Goal: Transaction & Acquisition: Purchase product/service

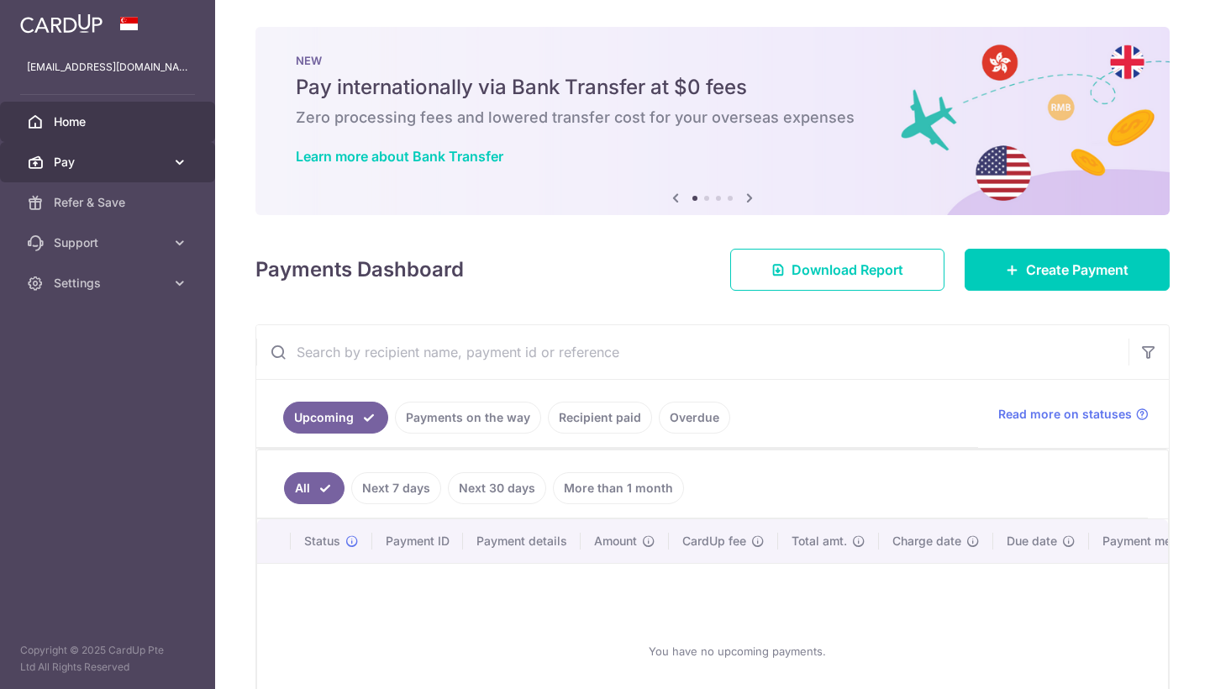
click at [143, 167] on span "Pay" at bounding box center [109, 162] width 111 height 17
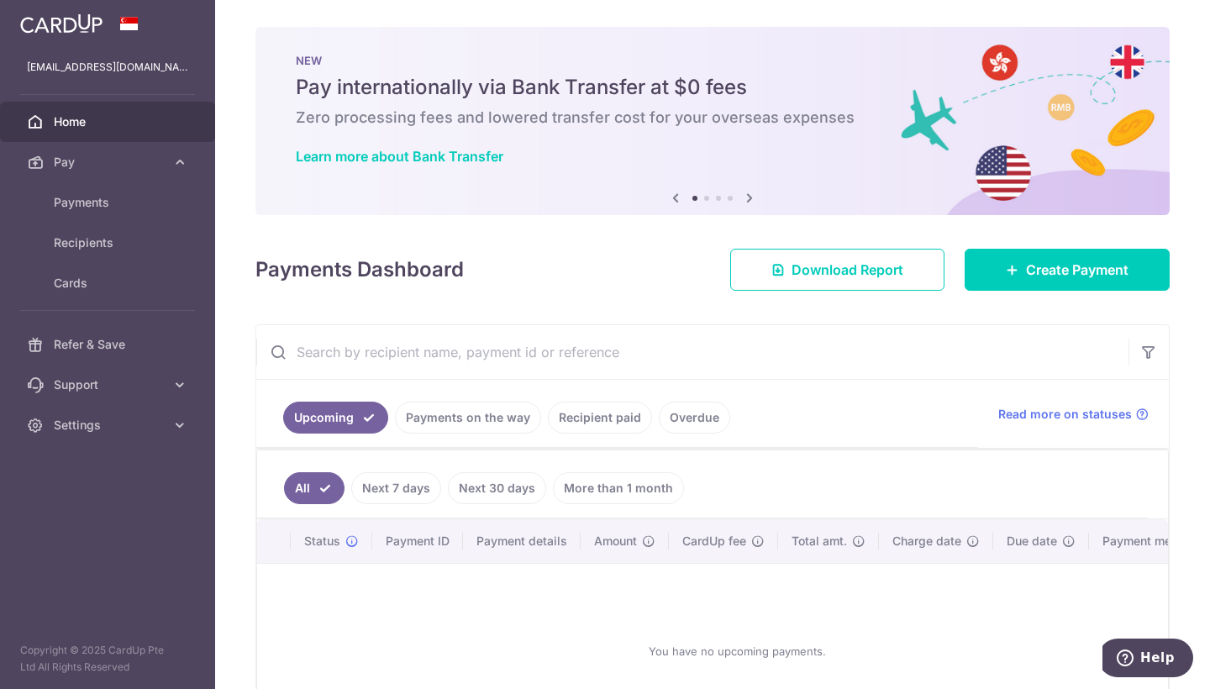
click at [595, 286] on div "Payments Dashboard Download Report Create Payment" at bounding box center [713, 266] width 915 height 49
click at [1091, 256] on link "Create Payment" at bounding box center [1067, 270] width 205 height 42
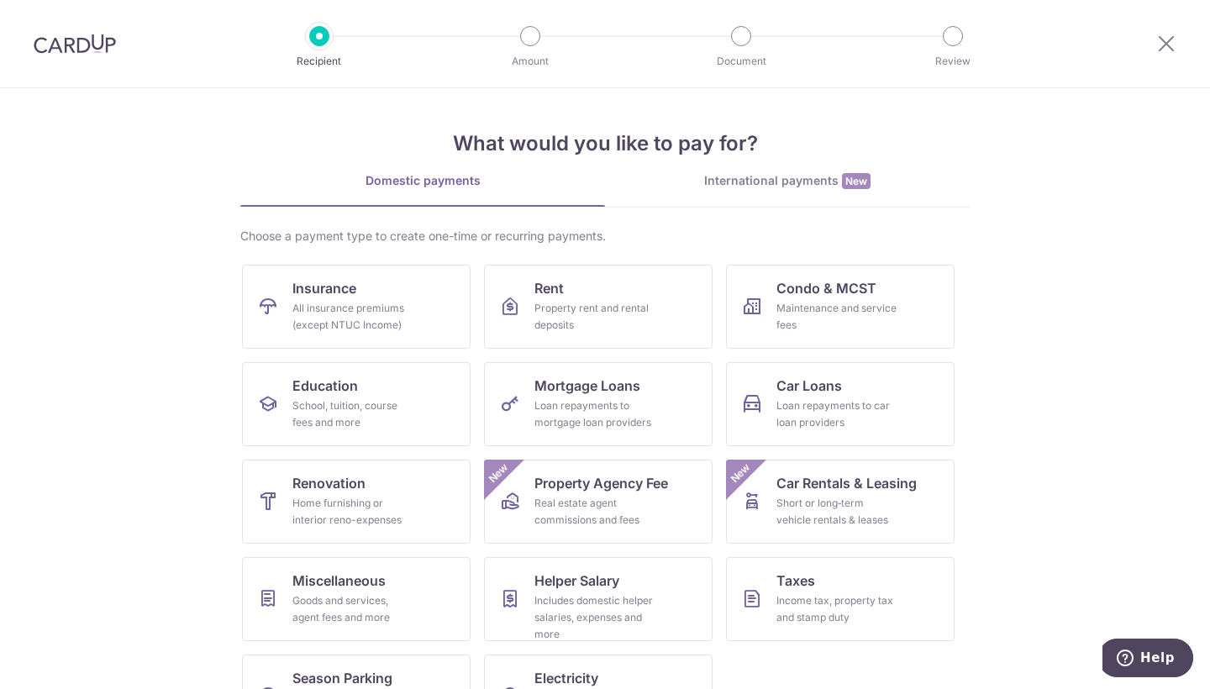
scroll to position [63, 0]
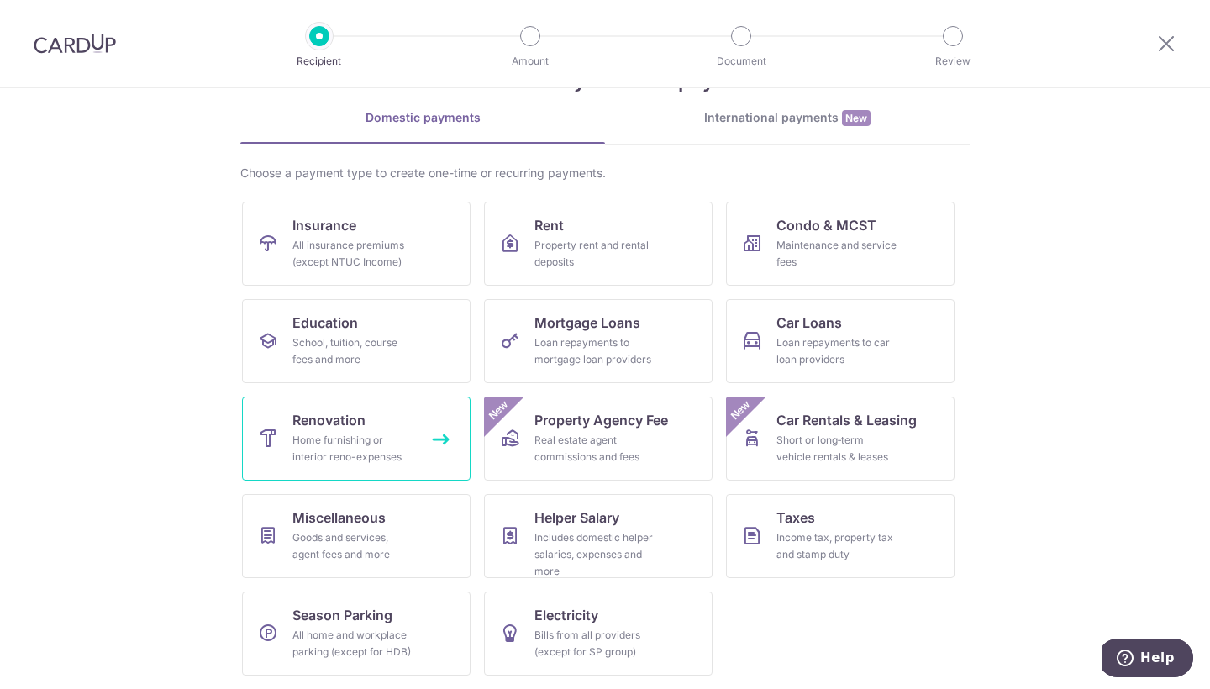
click at [361, 436] on div "Home furnishing or interior reno-expenses" at bounding box center [353, 449] width 121 height 34
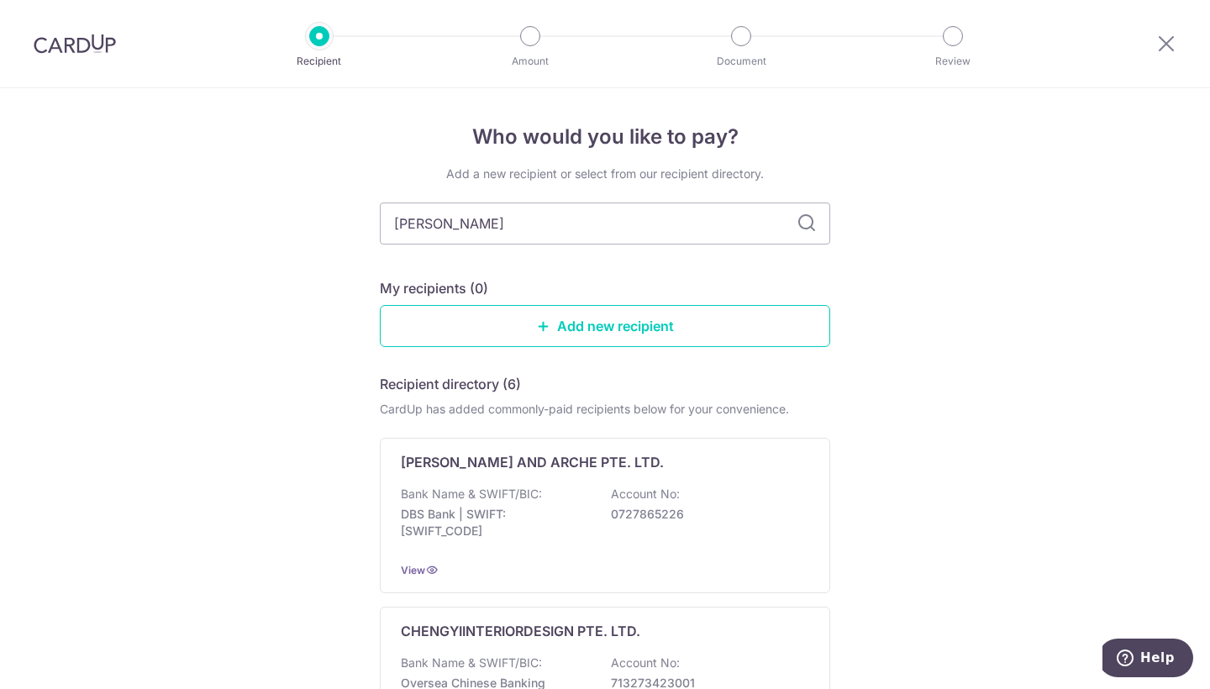
type input "[PERSON_NAME]"
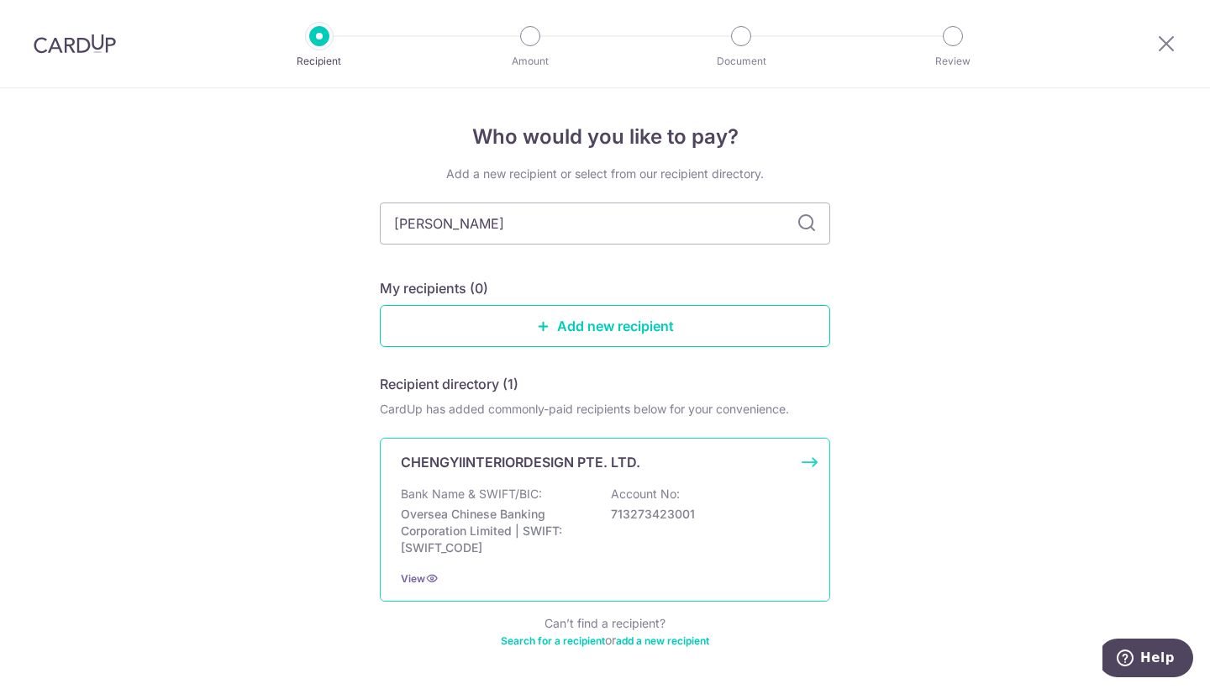
click at [484, 518] on p "Oversea Chinese Banking Corporation Limited | SWIFT: [SWIFT_CODE]" at bounding box center [495, 531] width 188 height 50
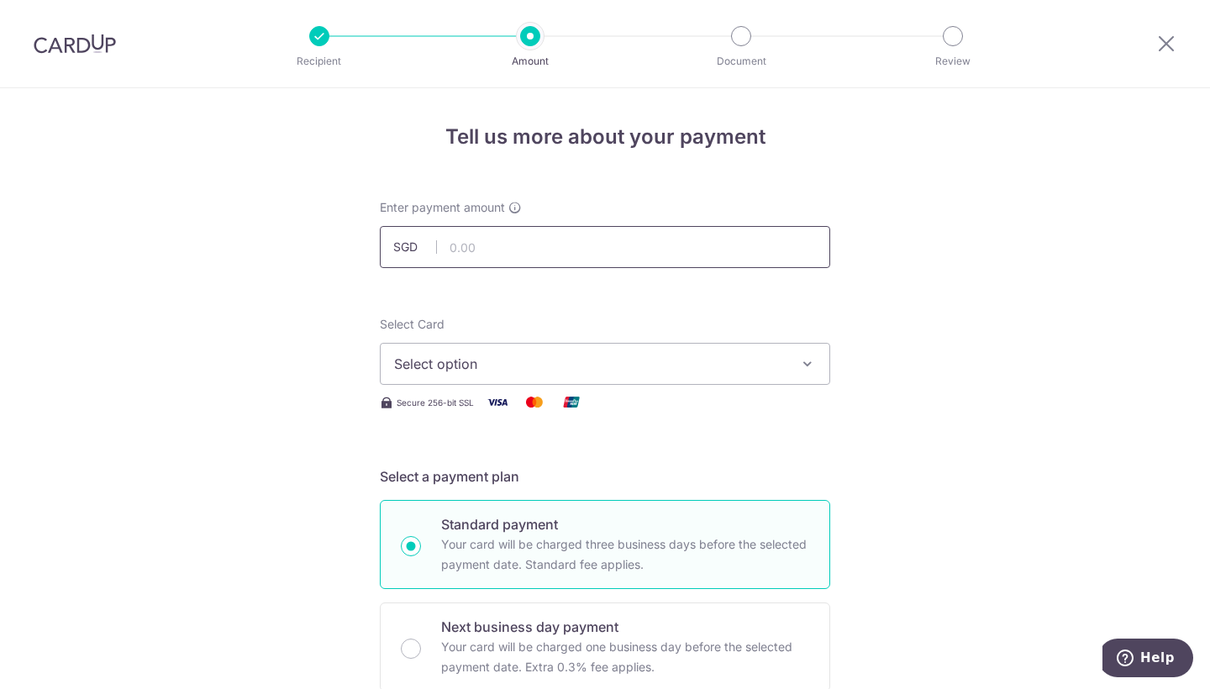
click at [564, 245] on input "text" at bounding box center [605, 247] width 451 height 42
type input "16,750.00"
click at [530, 360] on span "Select option" at bounding box center [590, 364] width 392 height 20
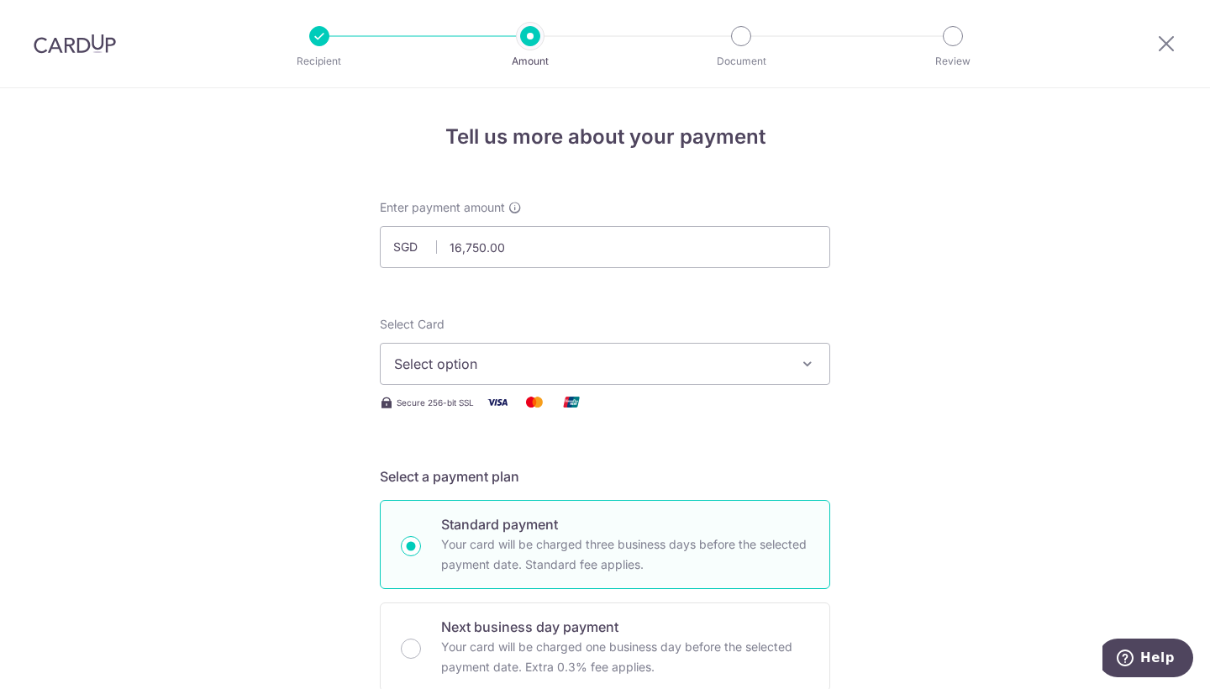
click at [438, 354] on span "Select option" at bounding box center [590, 364] width 392 height 20
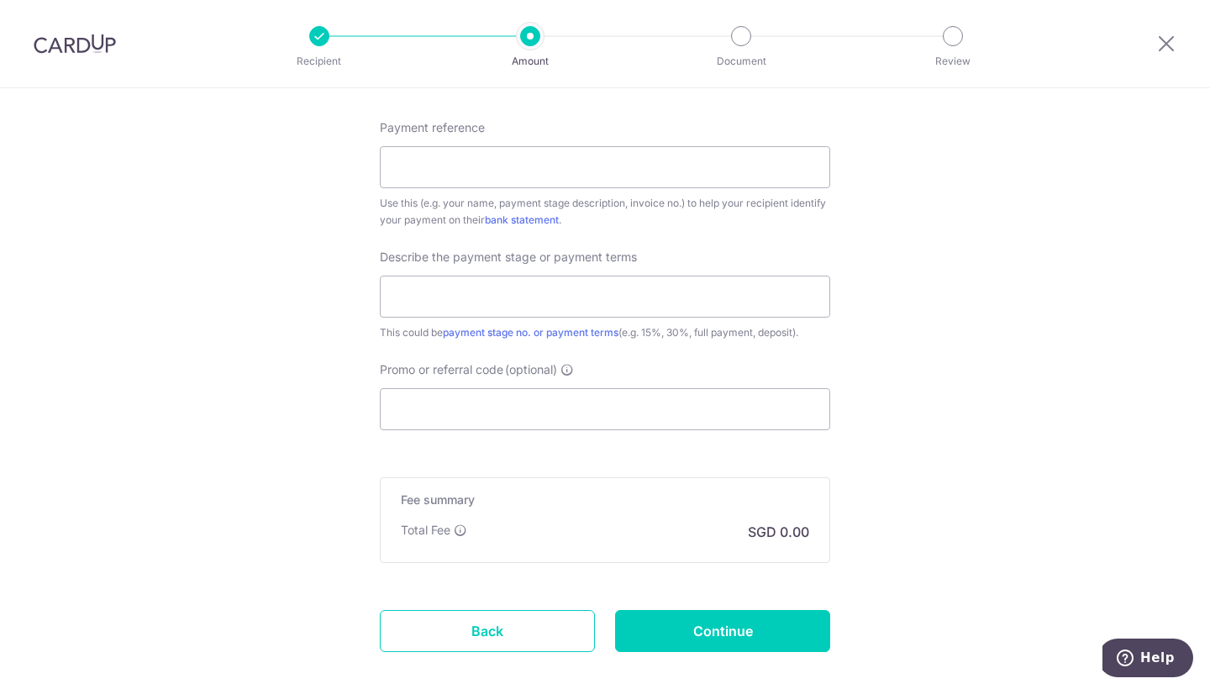
scroll to position [935, 0]
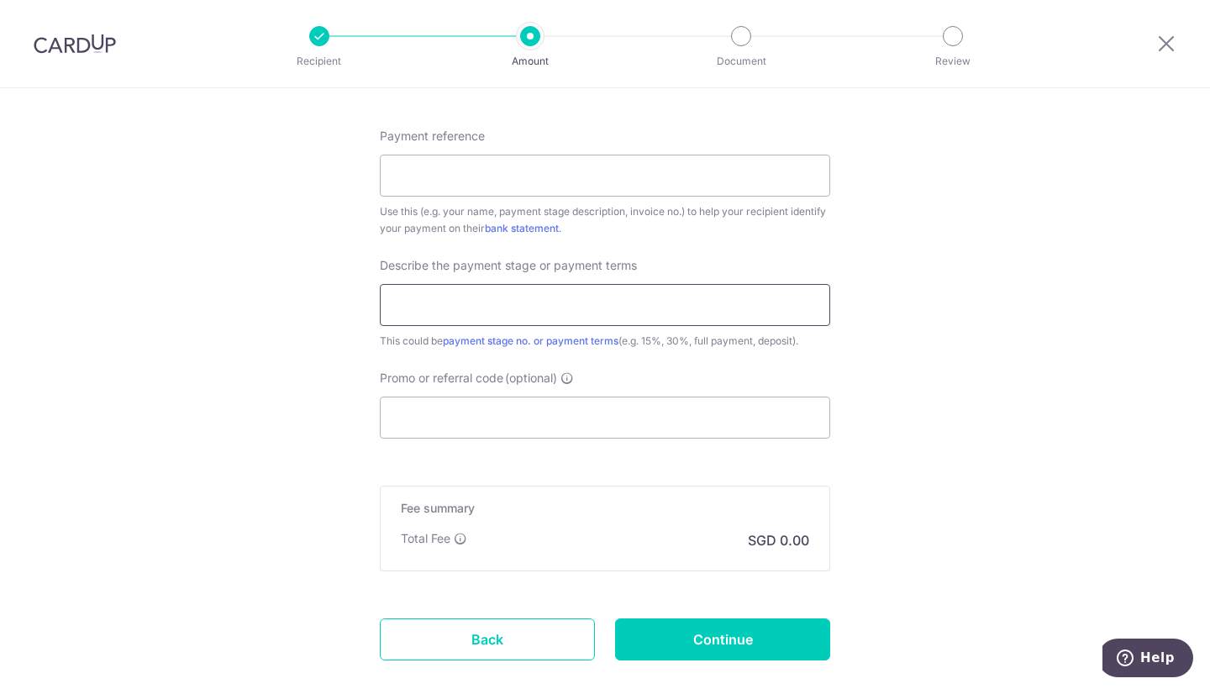
click at [433, 325] on input "text" at bounding box center [605, 305] width 451 height 42
type input "50% payment milestone"
click at [465, 192] on input "Payment reference" at bounding box center [605, 176] width 451 height 42
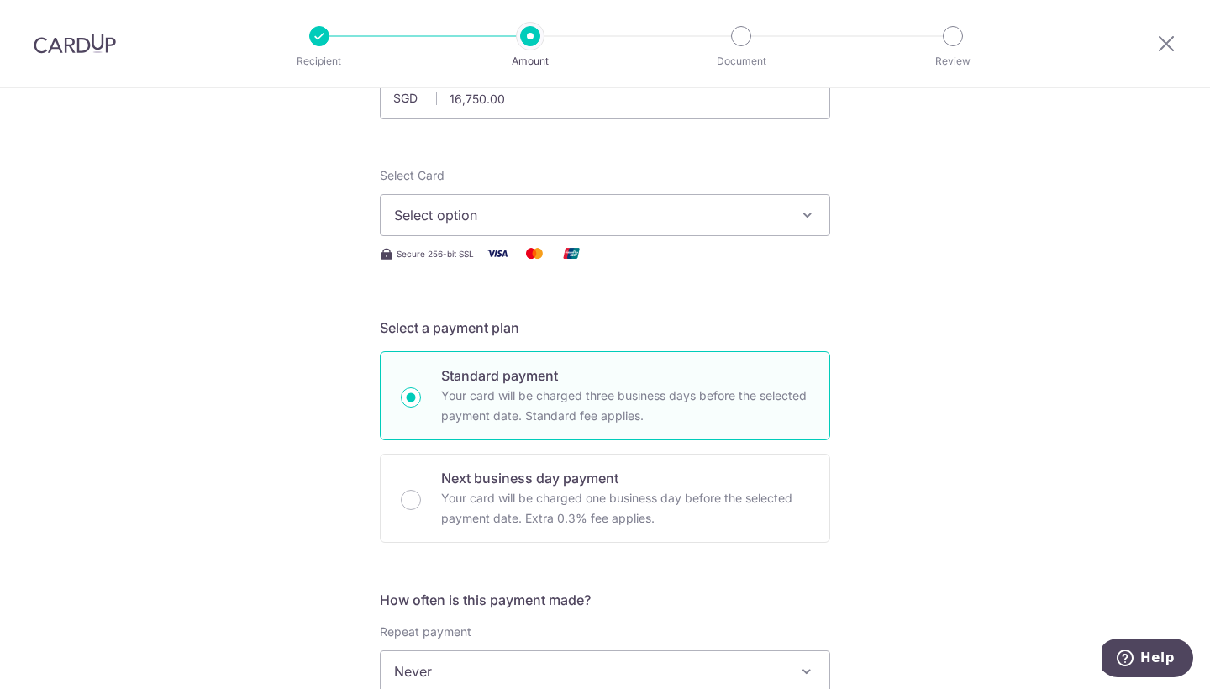
scroll to position [0, 0]
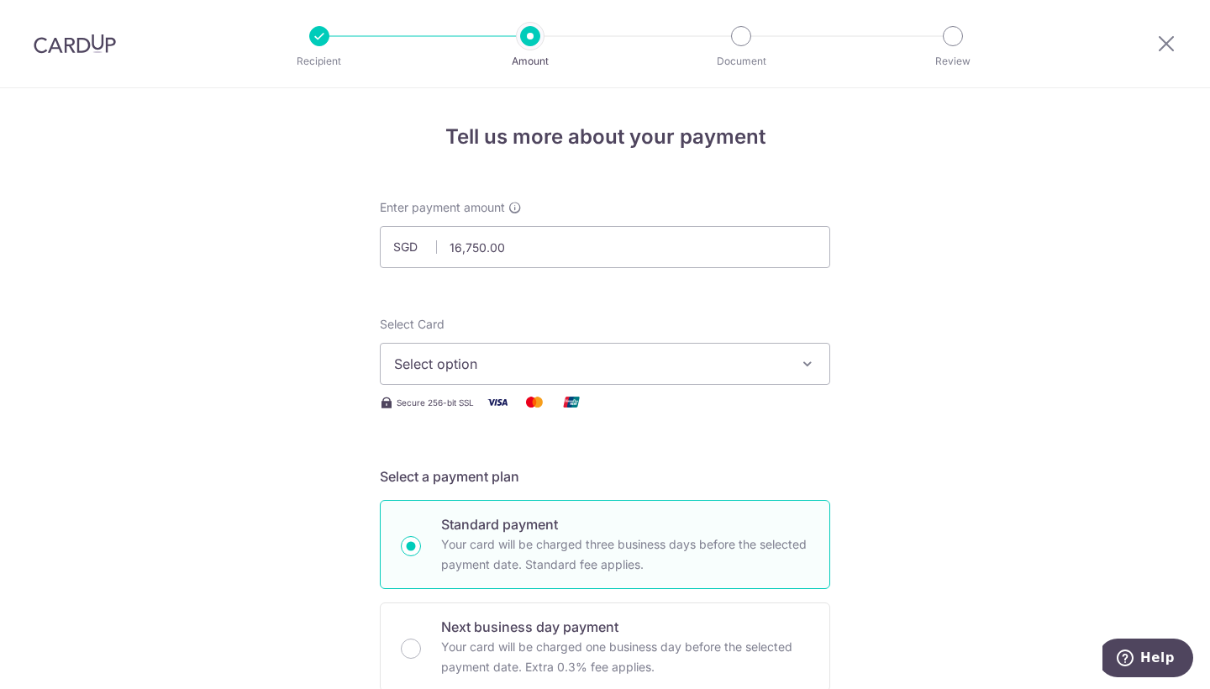
click at [478, 374] on button "Select option" at bounding box center [605, 364] width 451 height 42
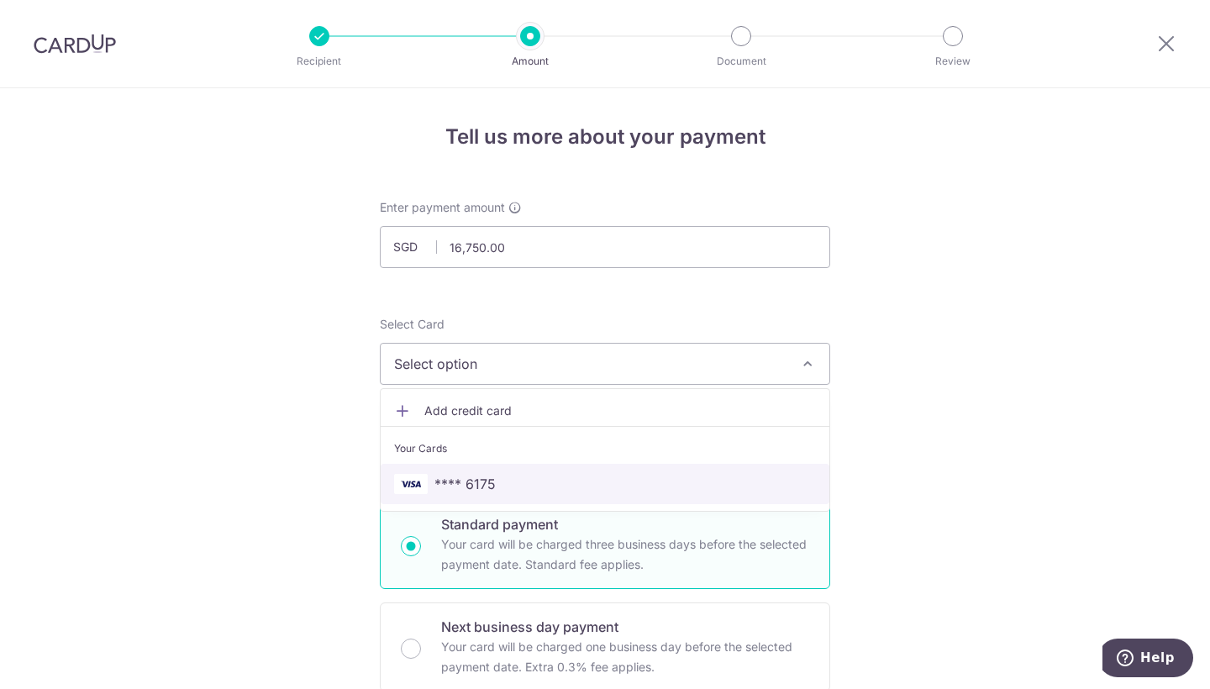
click at [481, 479] on span "**** 6175" at bounding box center [465, 484] width 61 height 20
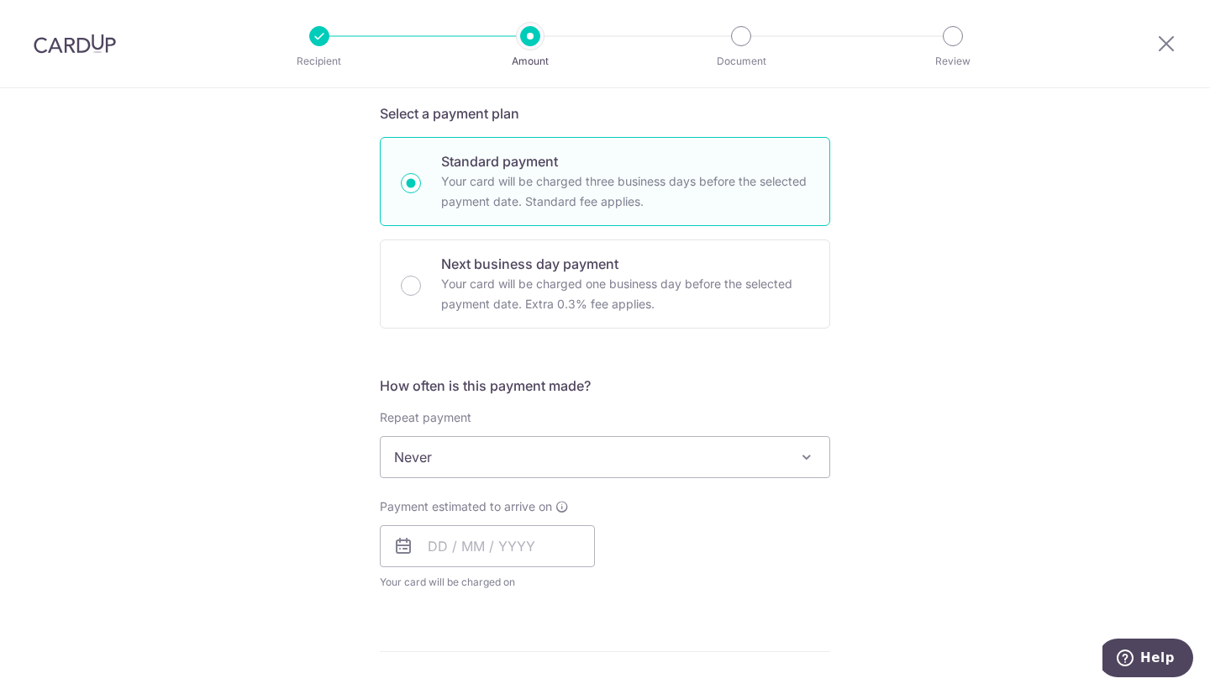
scroll to position [380, 0]
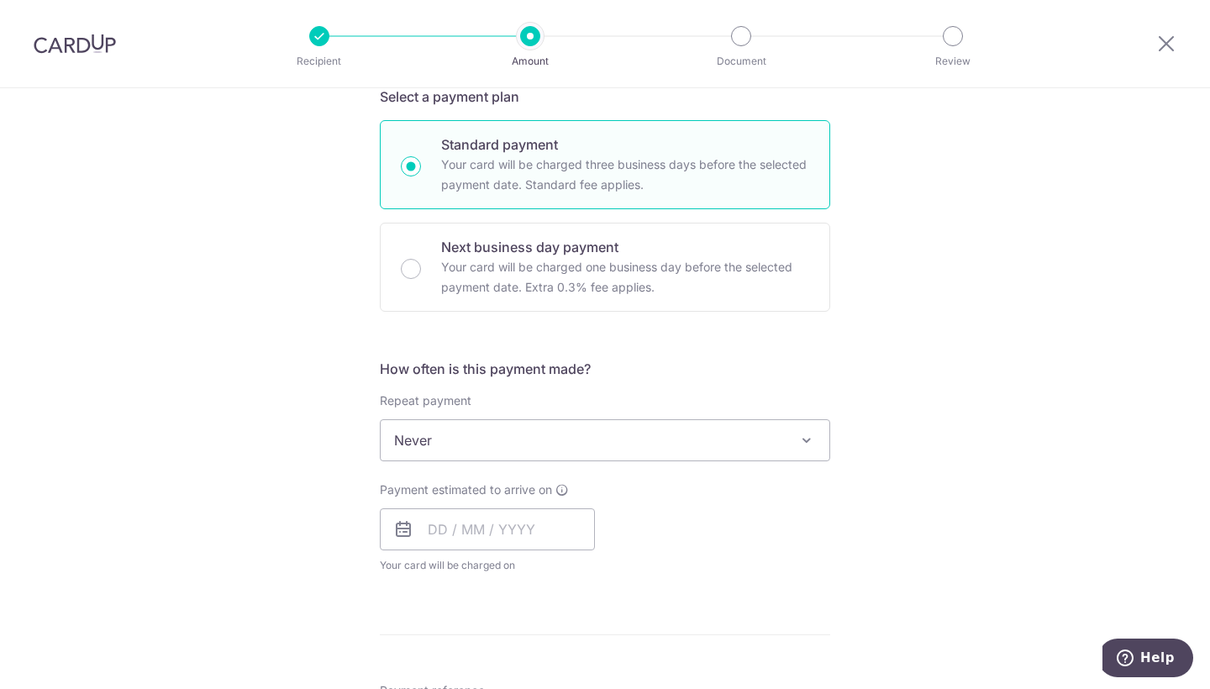
click at [480, 437] on span "Never" at bounding box center [605, 440] width 449 height 40
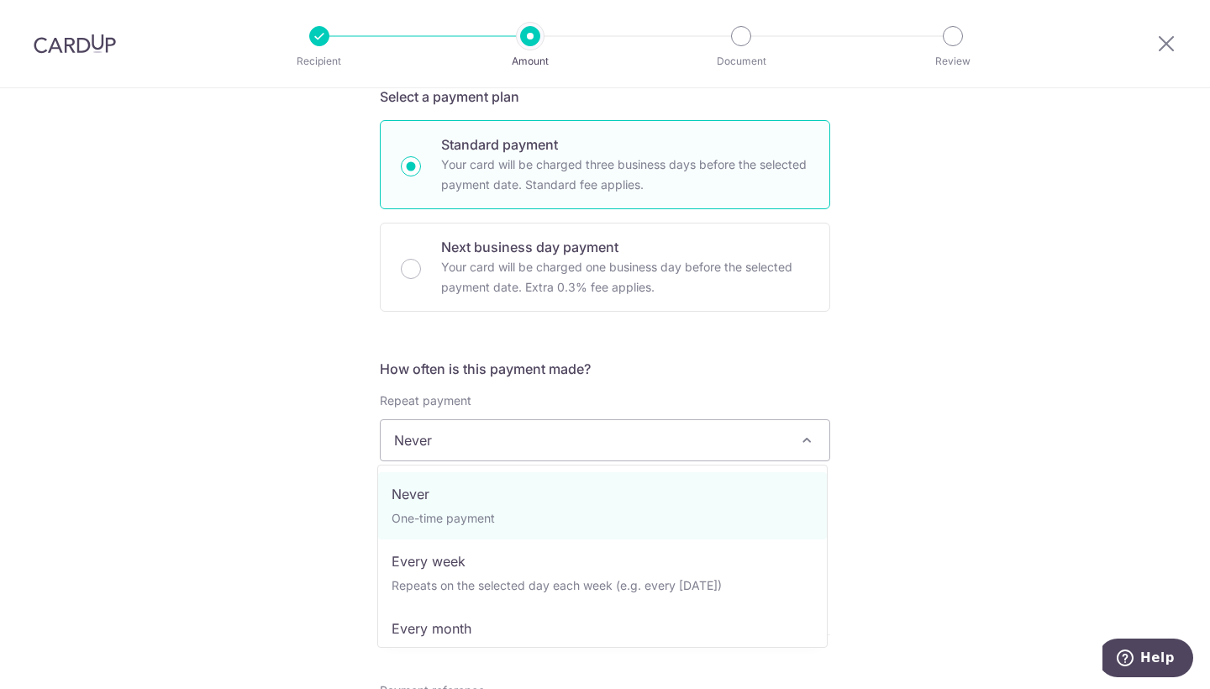
click at [298, 433] on div "Tell us more about your payment Enter payment amount SGD 16,750.00 16750.00 Sel…" at bounding box center [605, 524] width 1210 height 1633
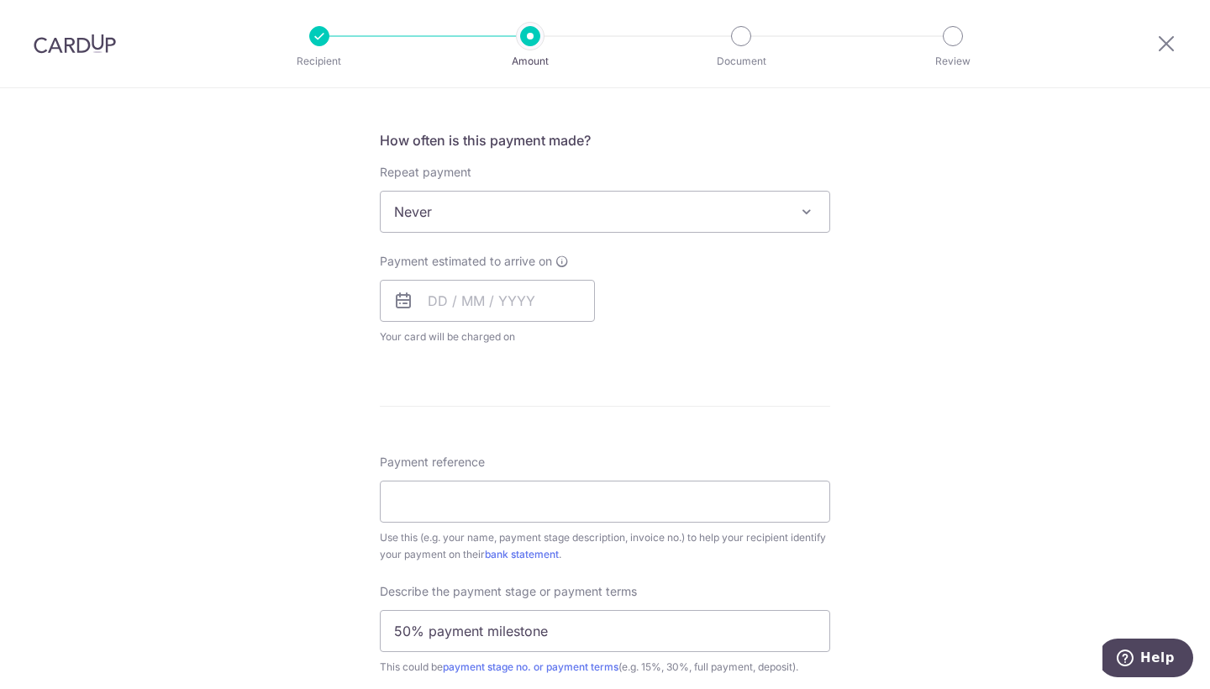
scroll to position [610, 0]
click at [480, 298] on input "text" at bounding box center [487, 299] width 215 height 42
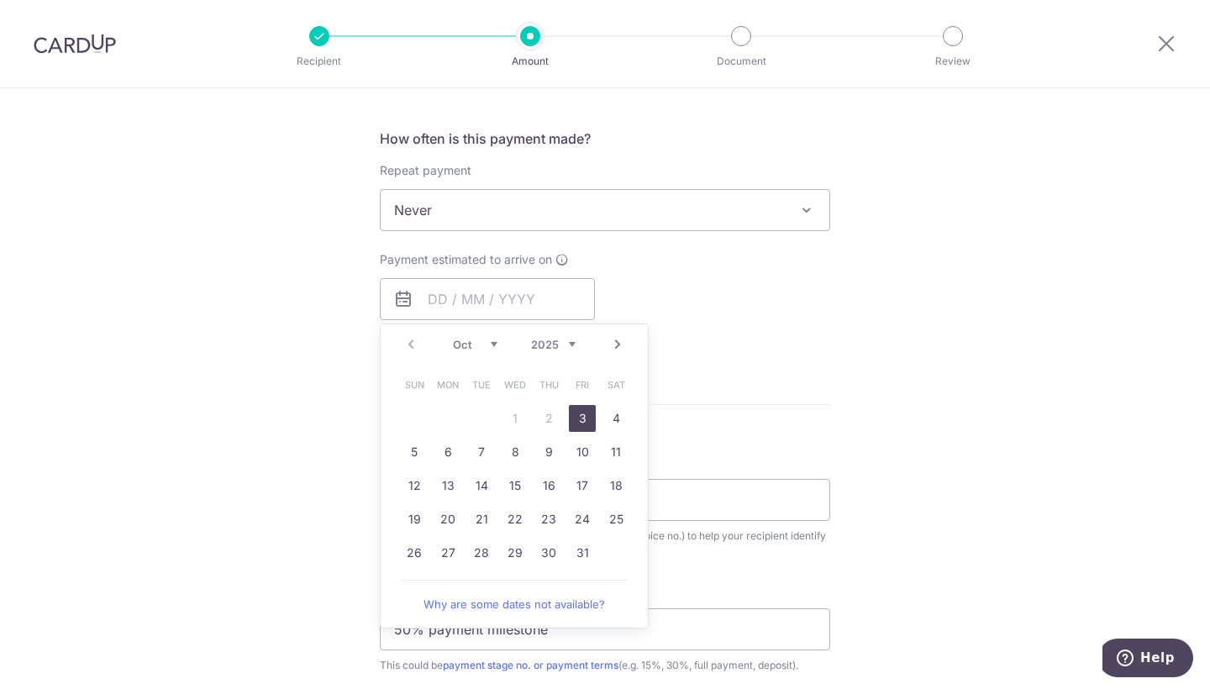
click at [578, 415] on link "3" at bounding box center [582, 418] width 27 height 27
type input "[DATE]"
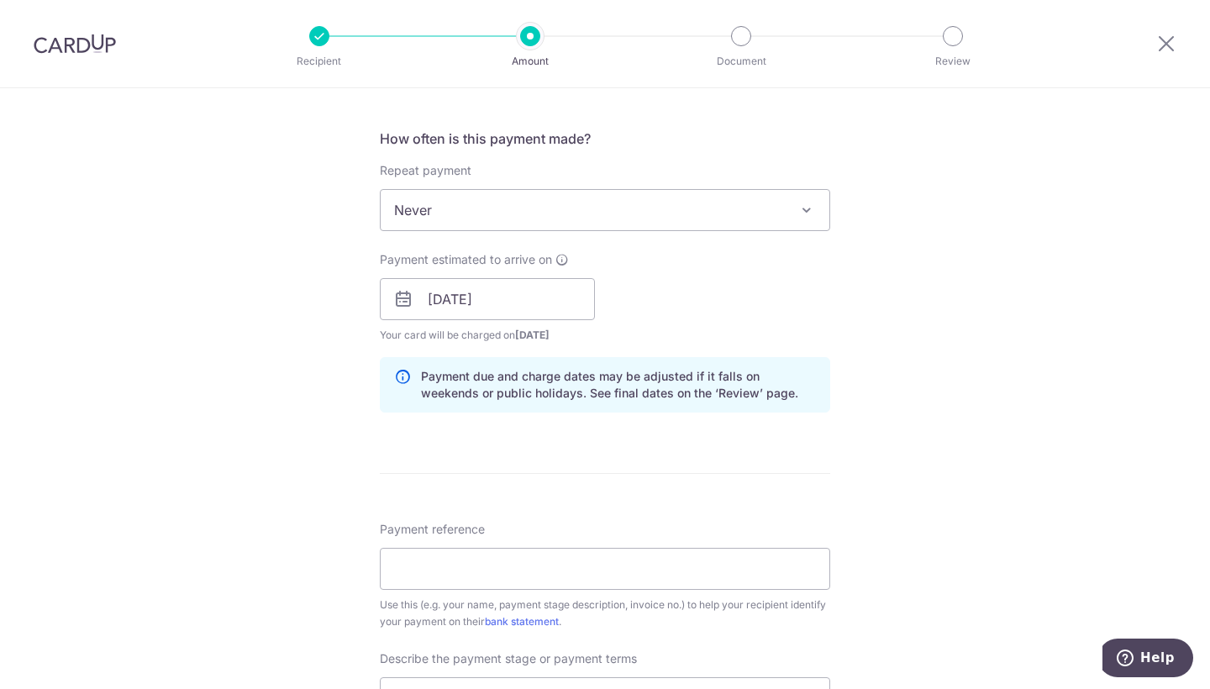
click at [281, 351] on div "Tell us more about your payment Enter payment amount SGD 16,750.00 16750.00 Sel…" at bounding box center [605, 329] width 1210 height 1702
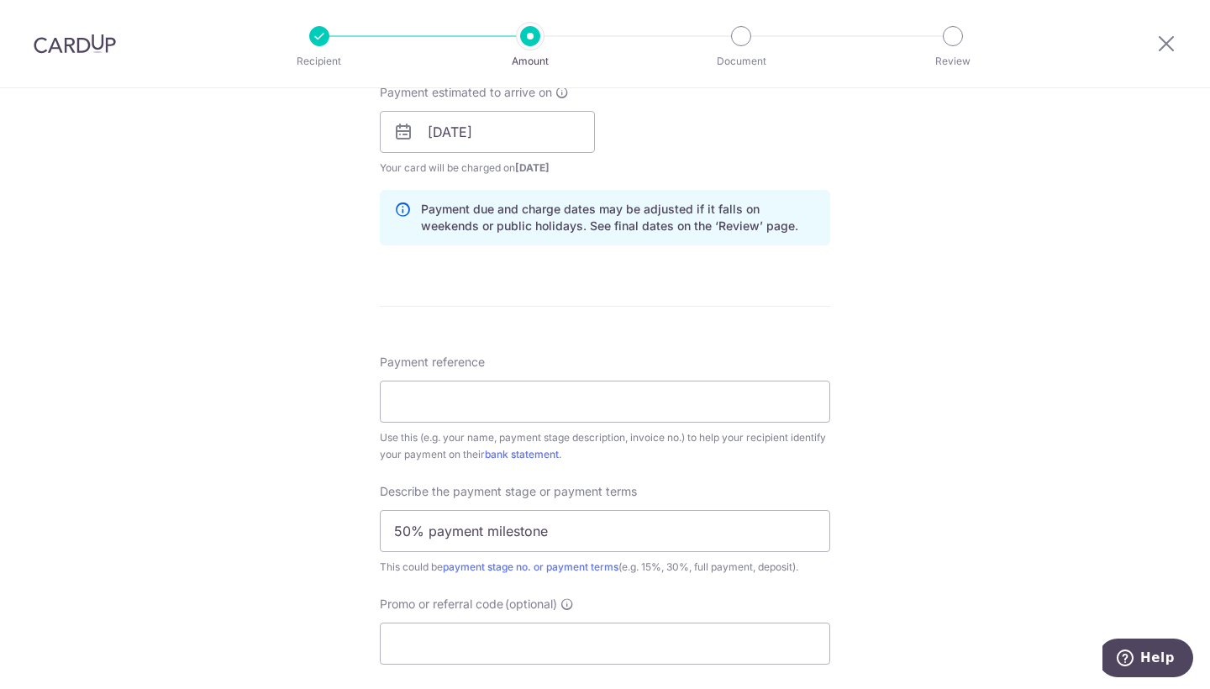
scroll to position [781, 0]
click at [425, 377] on input "Payment reference" at bounding box center [605, 398] width 451 height 42
click at [341, 244] on div "Tell us more about your payment Enter payment amount SGD 16,750.00 16750.00 Sel…" at bounding box center [605, 158] width 1210 height 1702
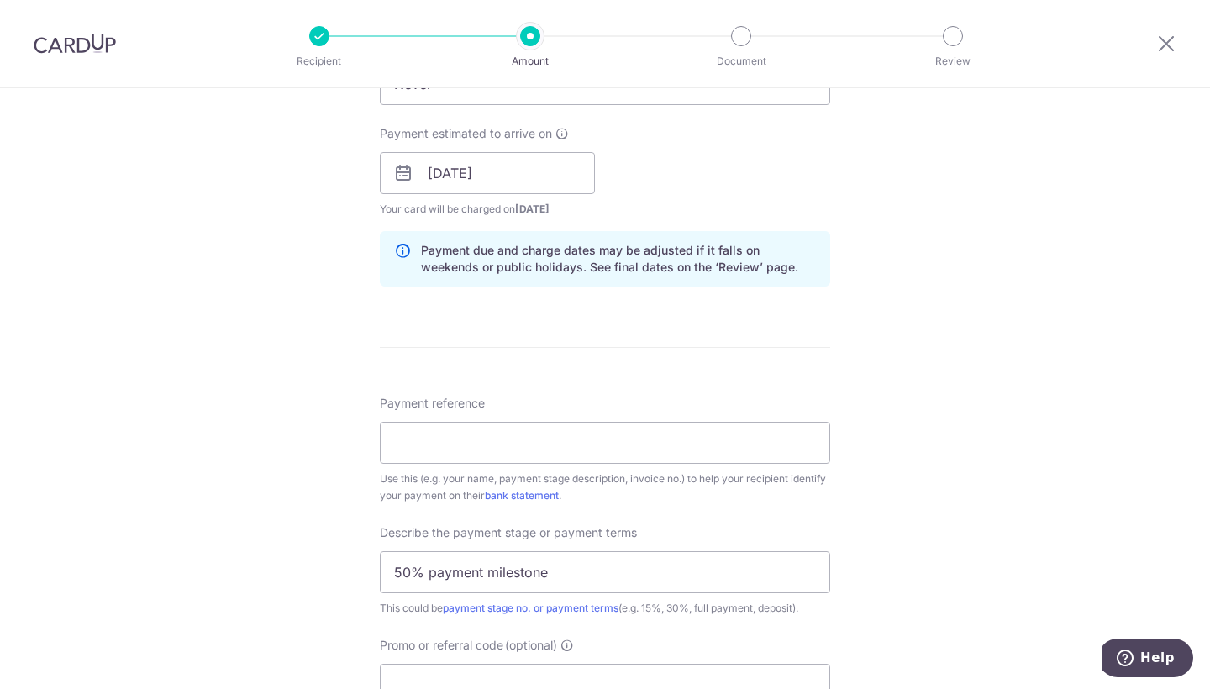
scroll to position [728, 0]
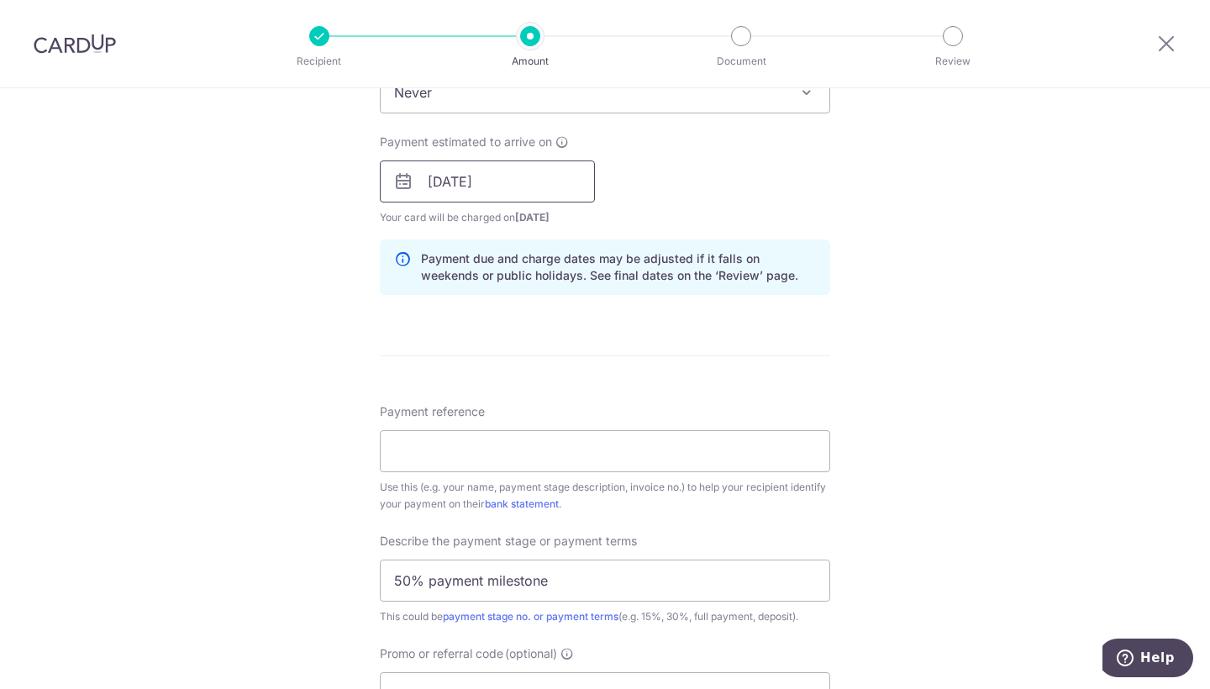
click at [460, 185] on input "[DATE]" at bounding box center [487, 182] width 215 height 42
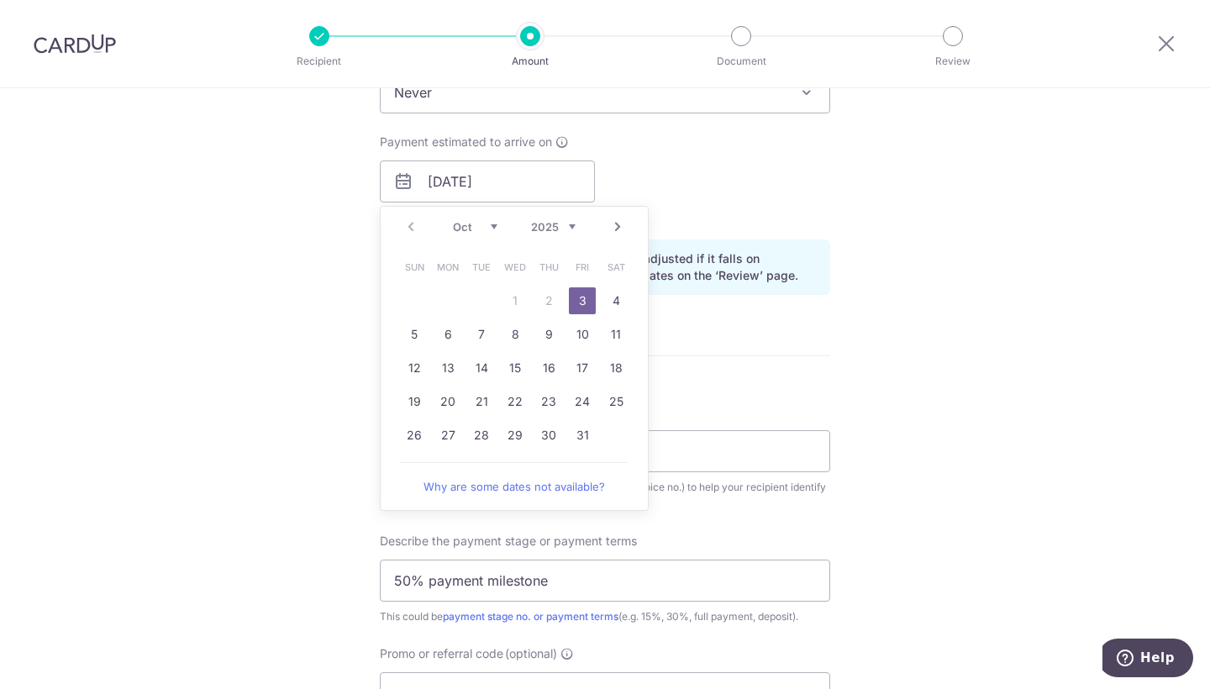
click at [576, 306] on link "3" at bounding box center [582, 300] width 27 height 27
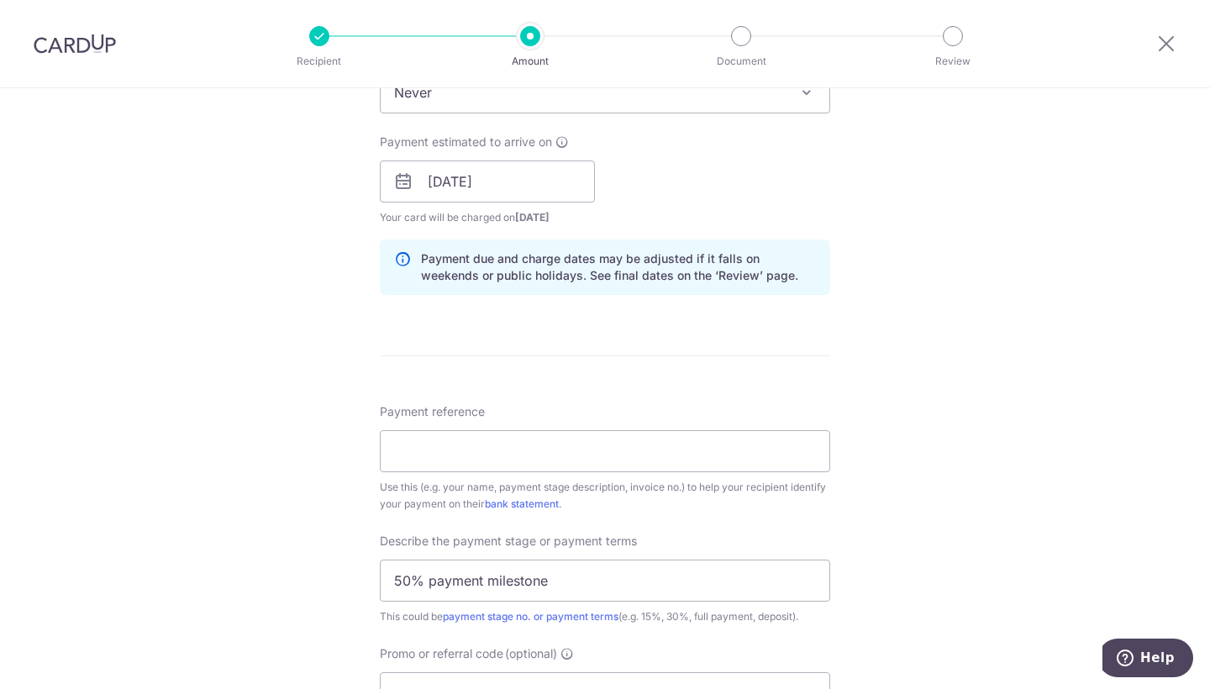
scroll to position [849, 0]
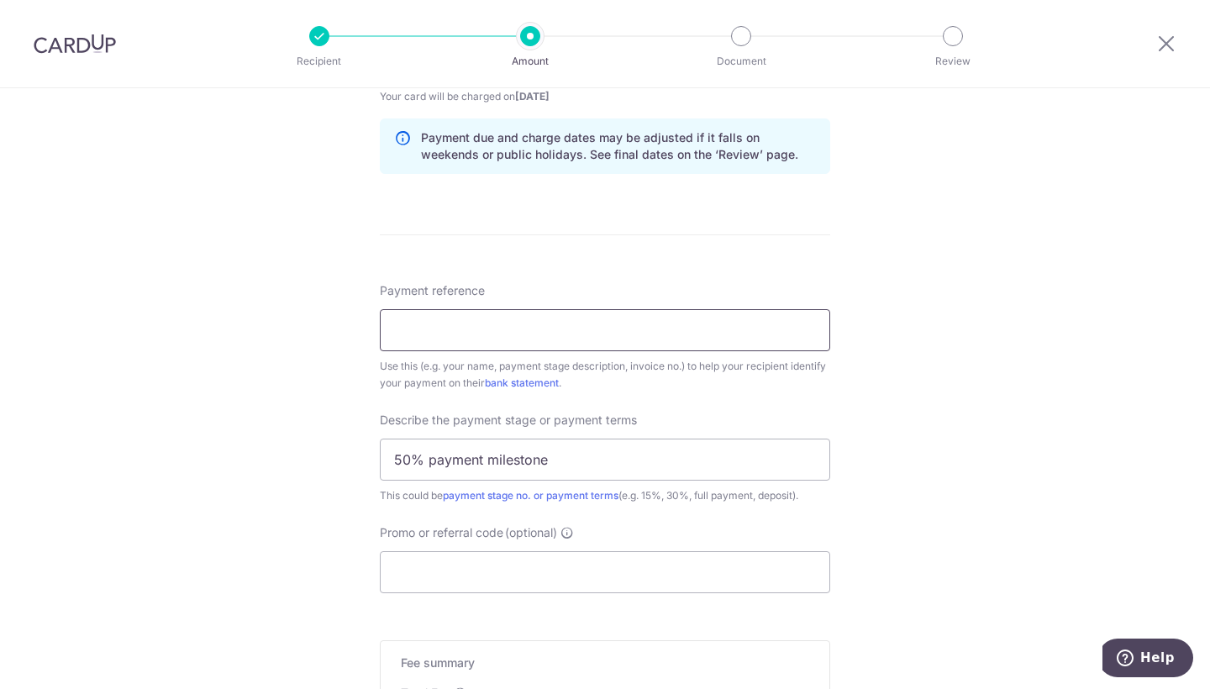
click at [432, 332] on input "Payment reference" at bounding box center [605, 330] width 451 height 42
type input "Wendy, QN: 2025/028/051"
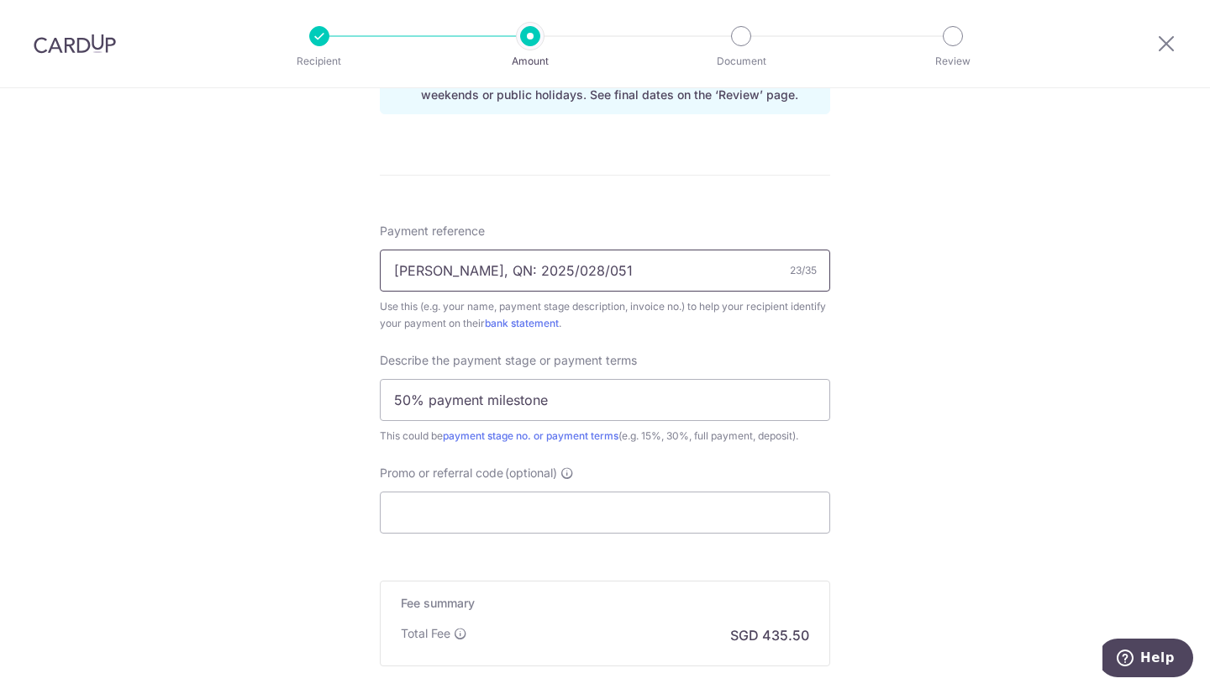
scroll to position [936, 0]
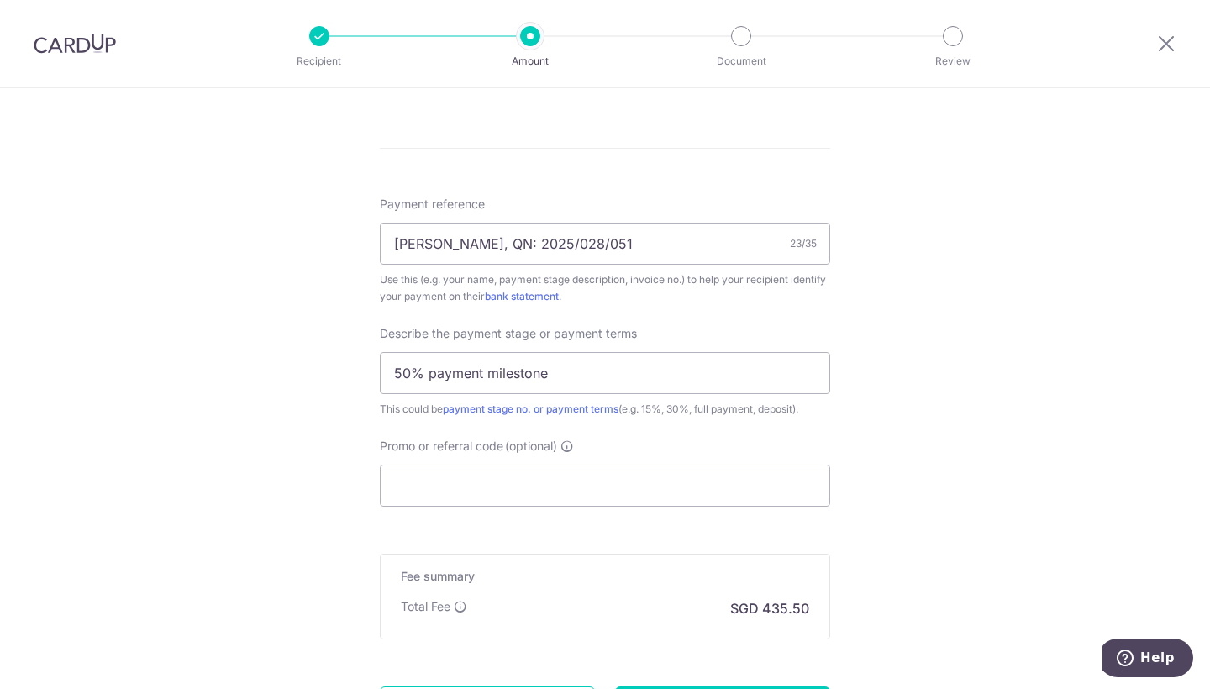
click at [339, 376] on div "Tell us more about your payment Enter payment amount SGD 16,750.00 16750.00 Sel…" at bounding box center [605, 4] width 1210 height 1702
click at [438, 369] on input "50% payment milestone" at bounding box center [605, 373] width 451 height 42
click at [407, 373] on input "50% payment milestone" at bounding box center [605, 373] width 451 height 42
click at [418, 500] on input "Promo or referral code (optional)" at bounding box center [605, 486] width 451 height 42
type input "CYID175"
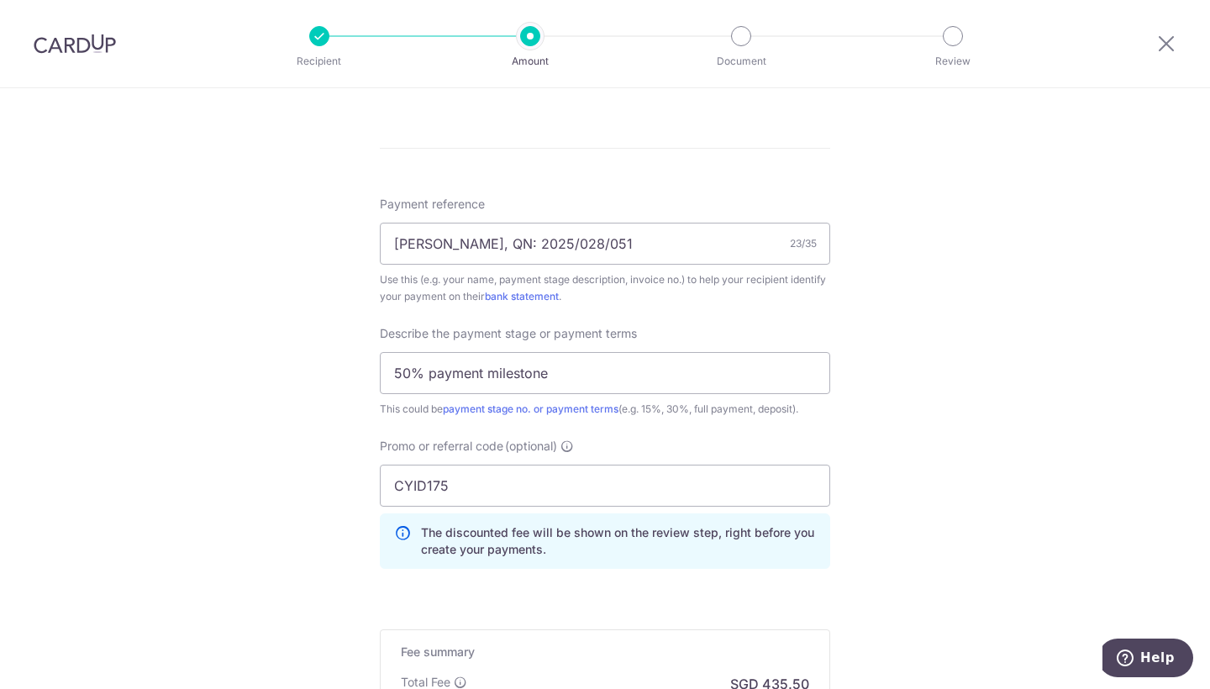
click at [308, 546] on div "Tell us more about your payment Enter payment amount SGD 16,750.00 16750.00 Sel…" at bounding box center [605, 42] width 1210 height 1778
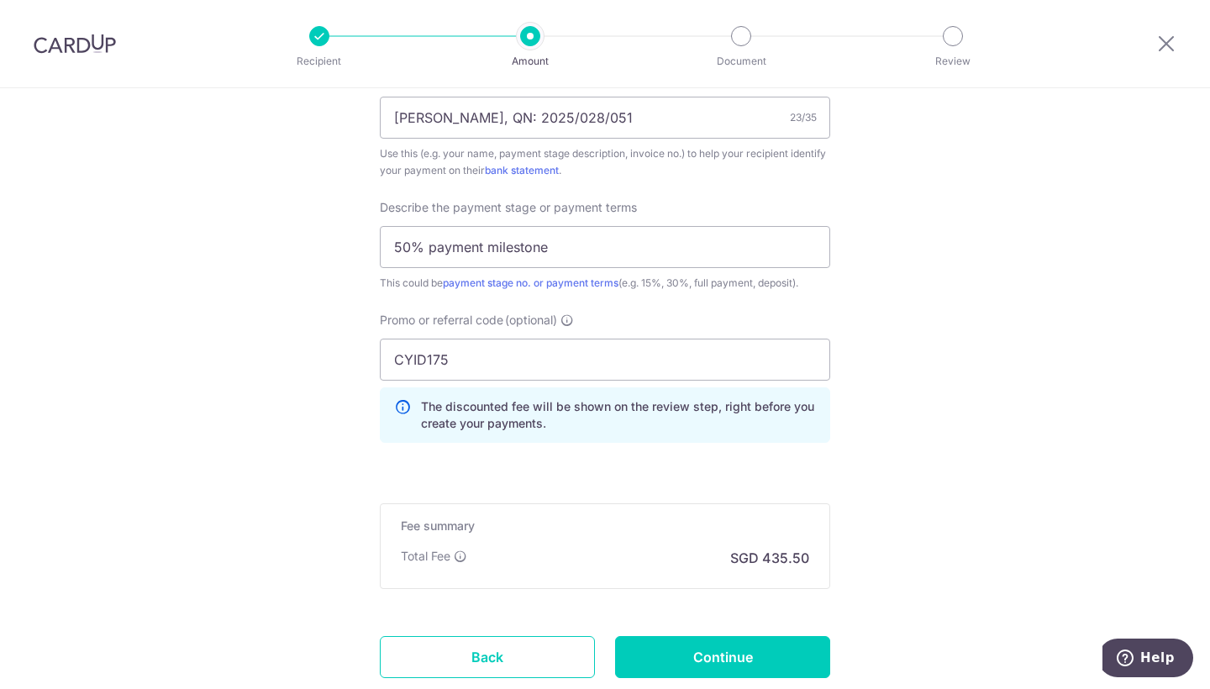
scroll to position [1066, 0]
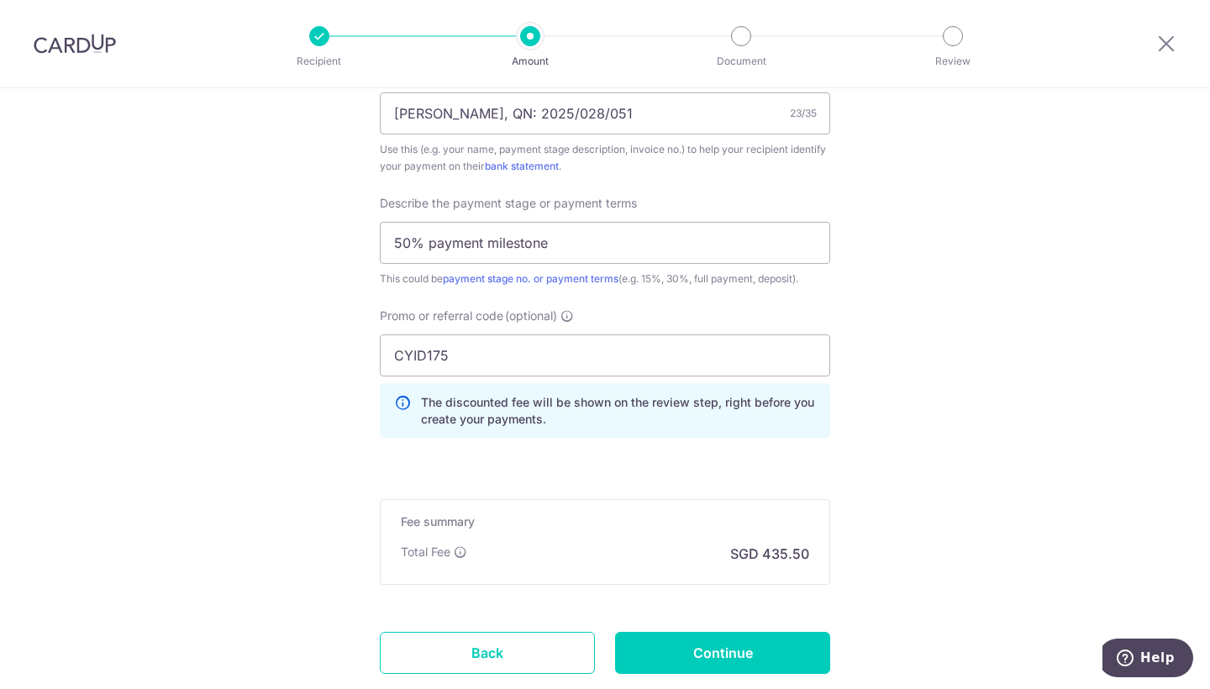
click at [508, 408] on p "The discounted fee will be shown on the review step, right before you create yo…" at bounding box center [618, 411] width 395 height 34
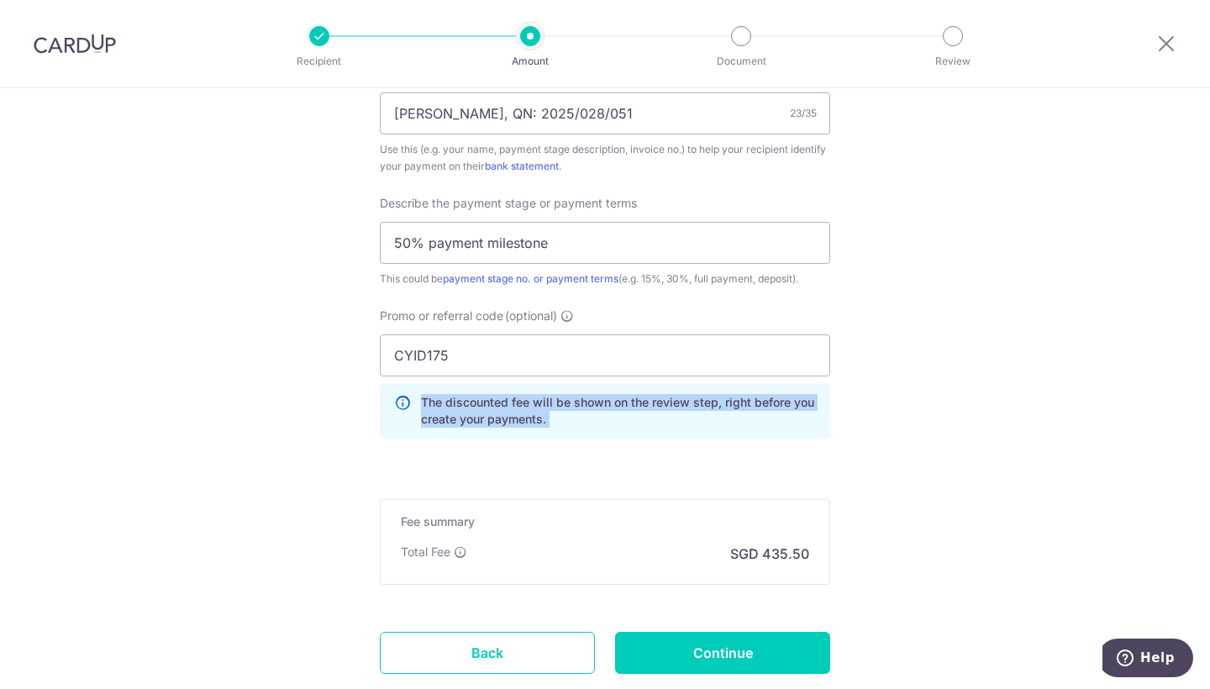
click at [508, 408] on p "The discounted fee will be shown on the review step, right before you create yo…" at bounding box center [618, 411] width 395 height 34
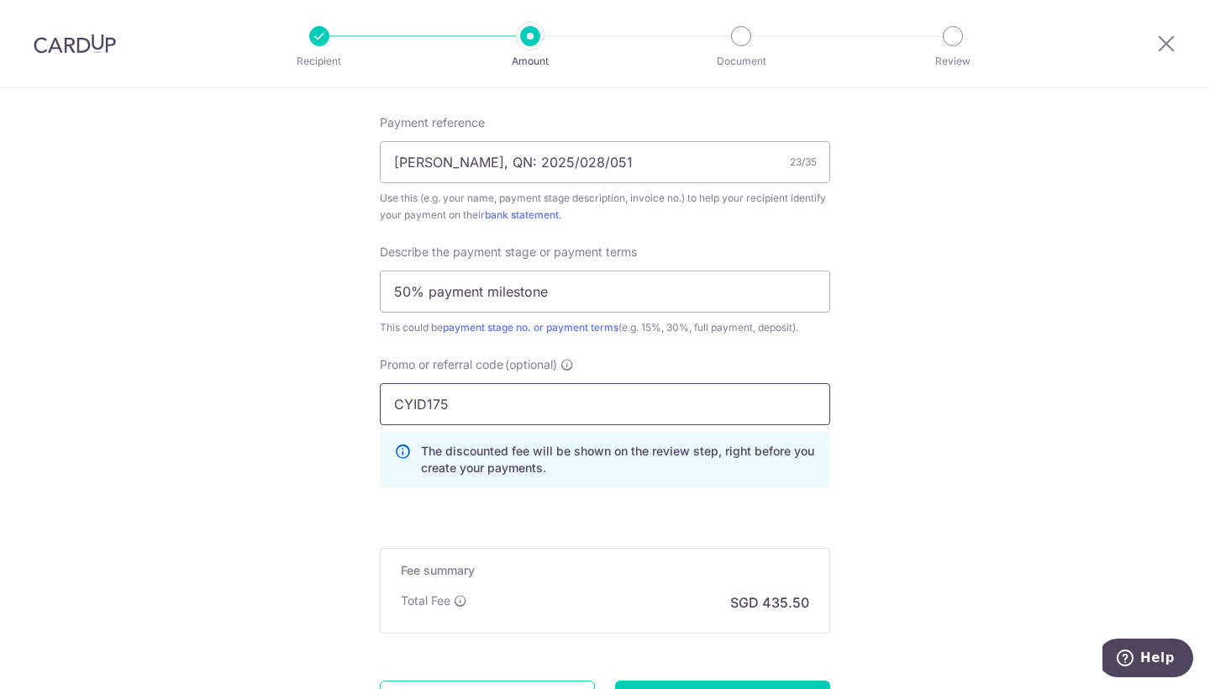
scroll to position [1015, 0]
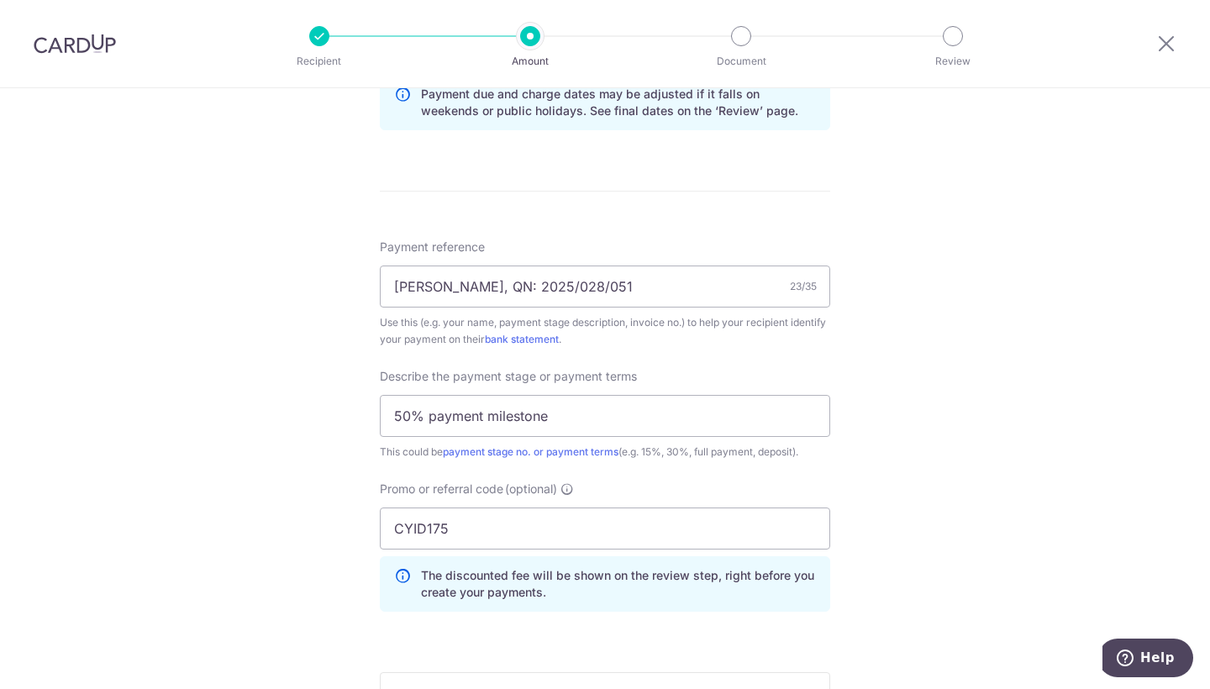
scroll to position [874, 0]
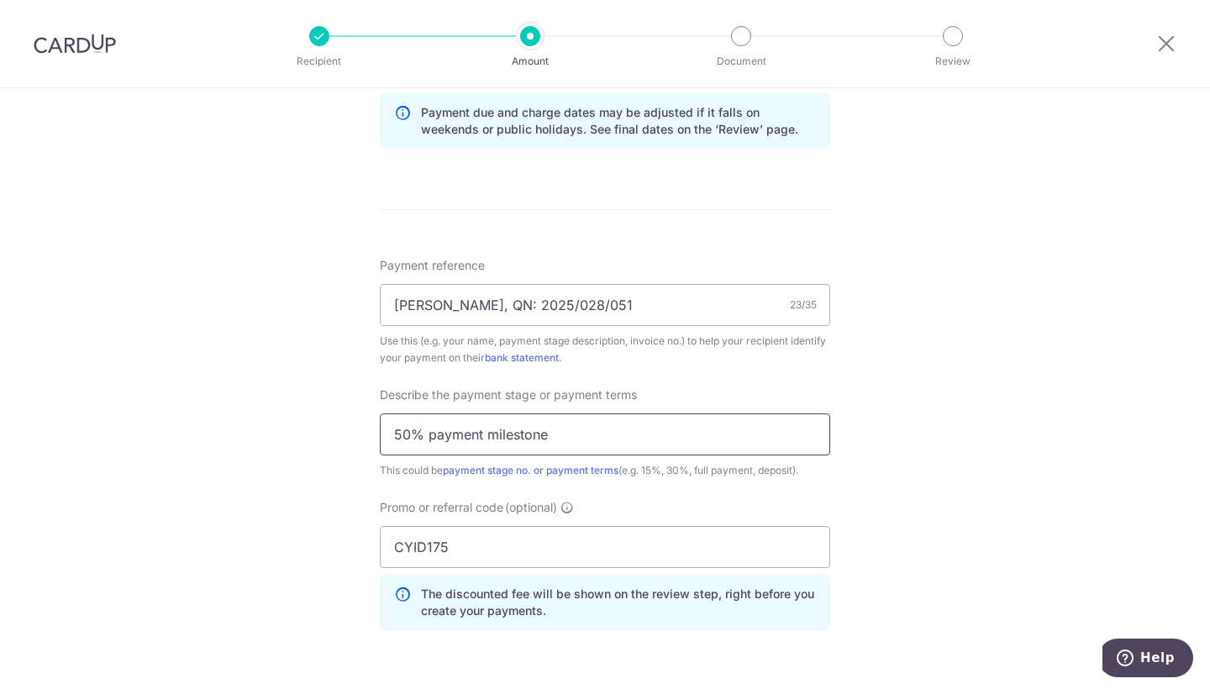
click at [502, 442] on input "50% payment milestone" at bounding box center [605, 435] width 451 height 42
click at [272, 476] on div "Tell us more about your payment Enter payment amount SGD 16,750.00 16750.00 Sel…" at bounding box center [605, 103] width 1210 height 1778
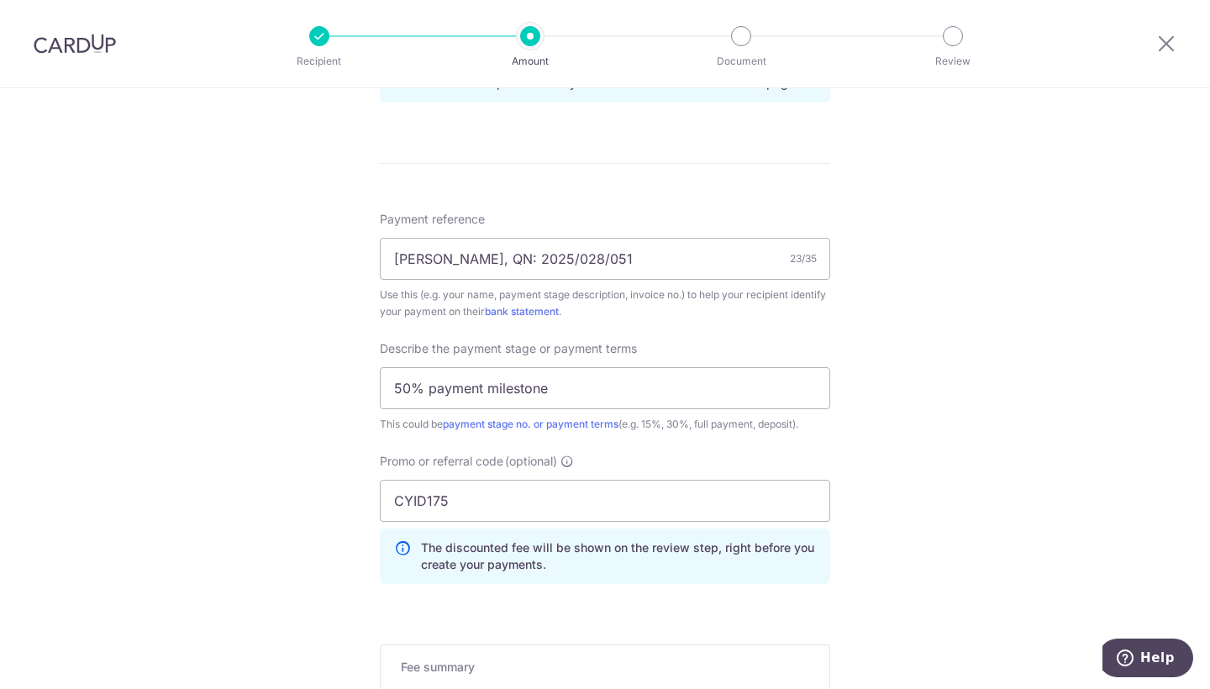
scroll to position [931, 0]
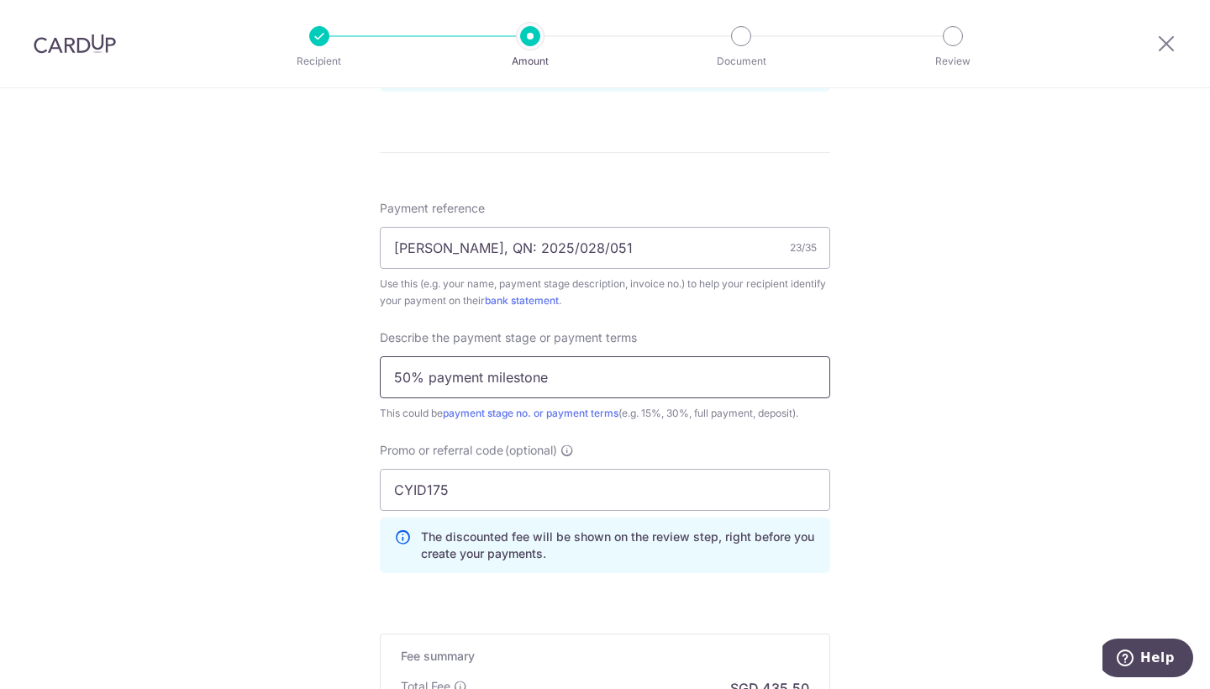
click at [522, 382] on input "50% payment milestone" at bounding box center [605, 377] width 451 height 42
click at [573, 374] on input "50% payment milestone" at bounding box center [605, 377] width 451 height 42
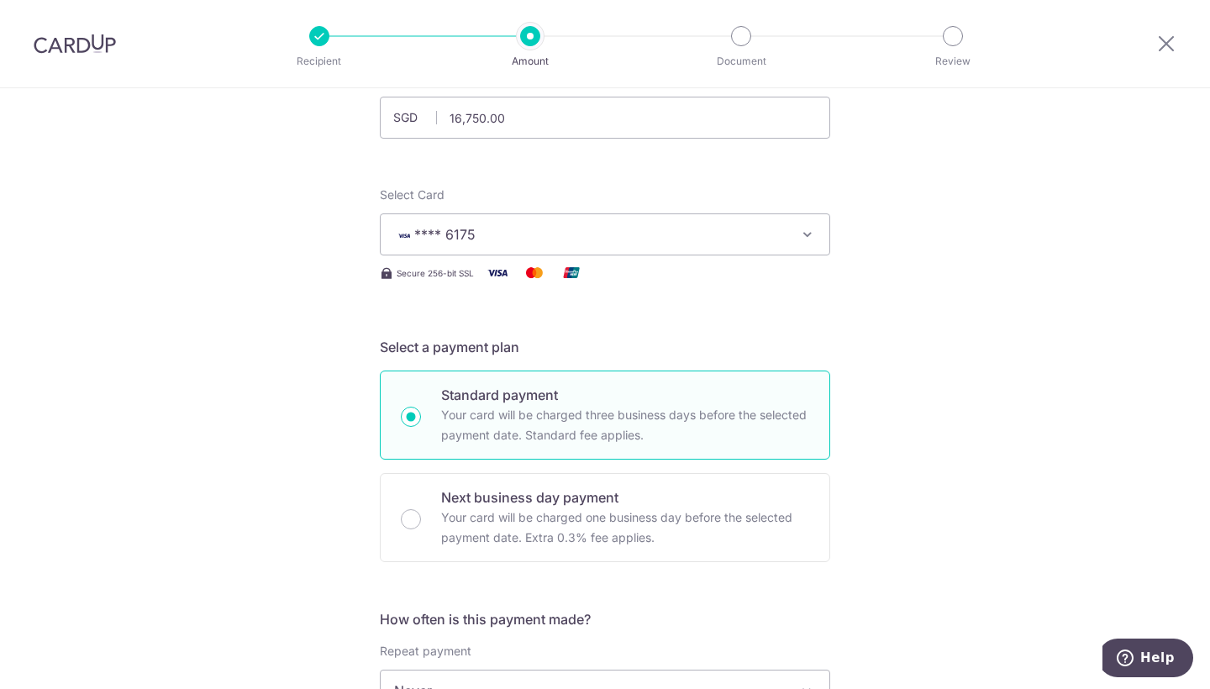
scroll to position [0, 0]
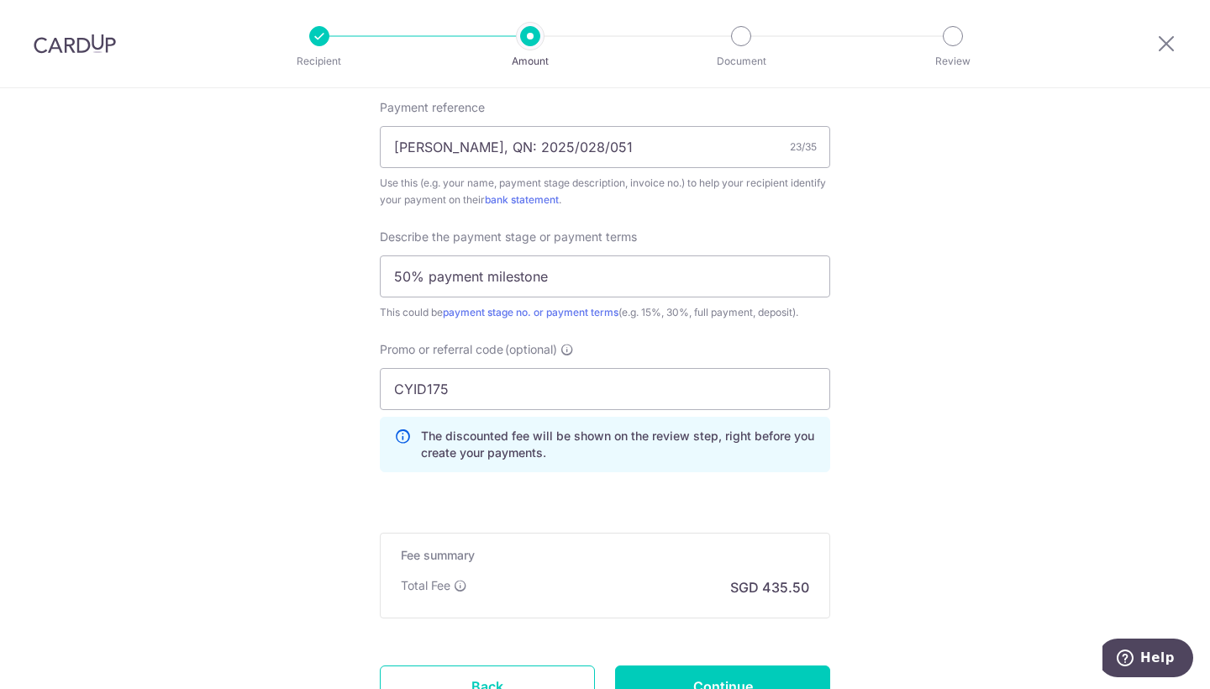
scroll to position [1177, 0]
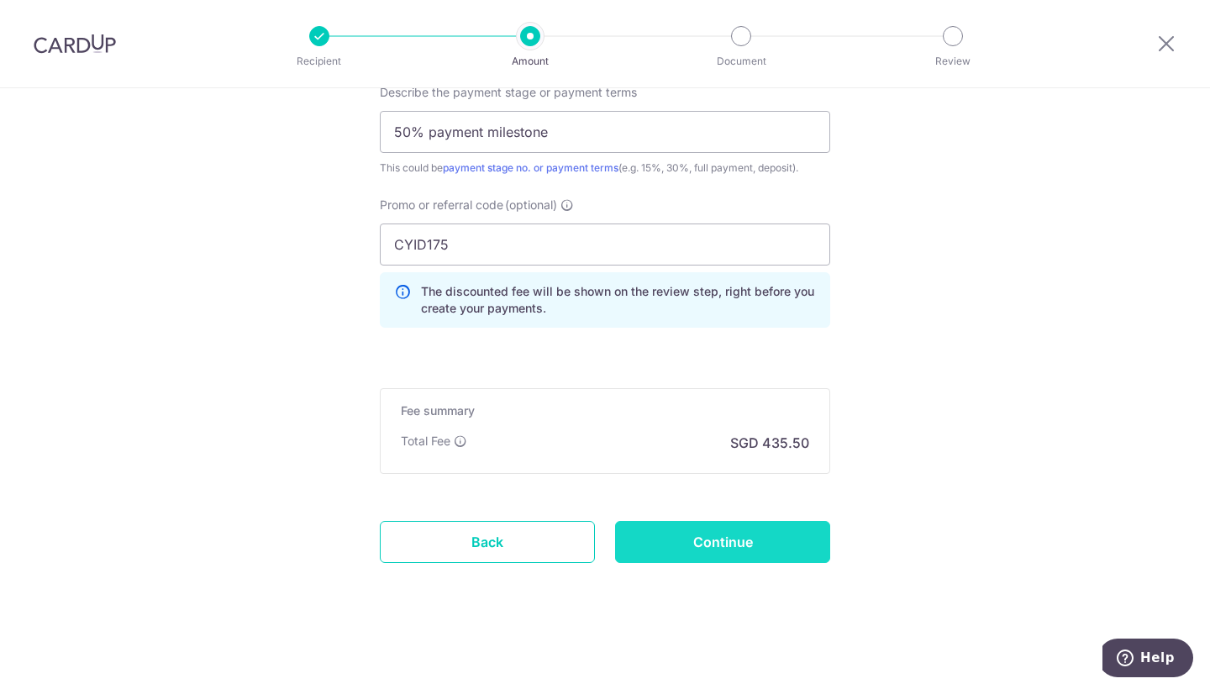
click at [759, 539] on input "Continue" at bounding box center [722, 542] width 215 height 42
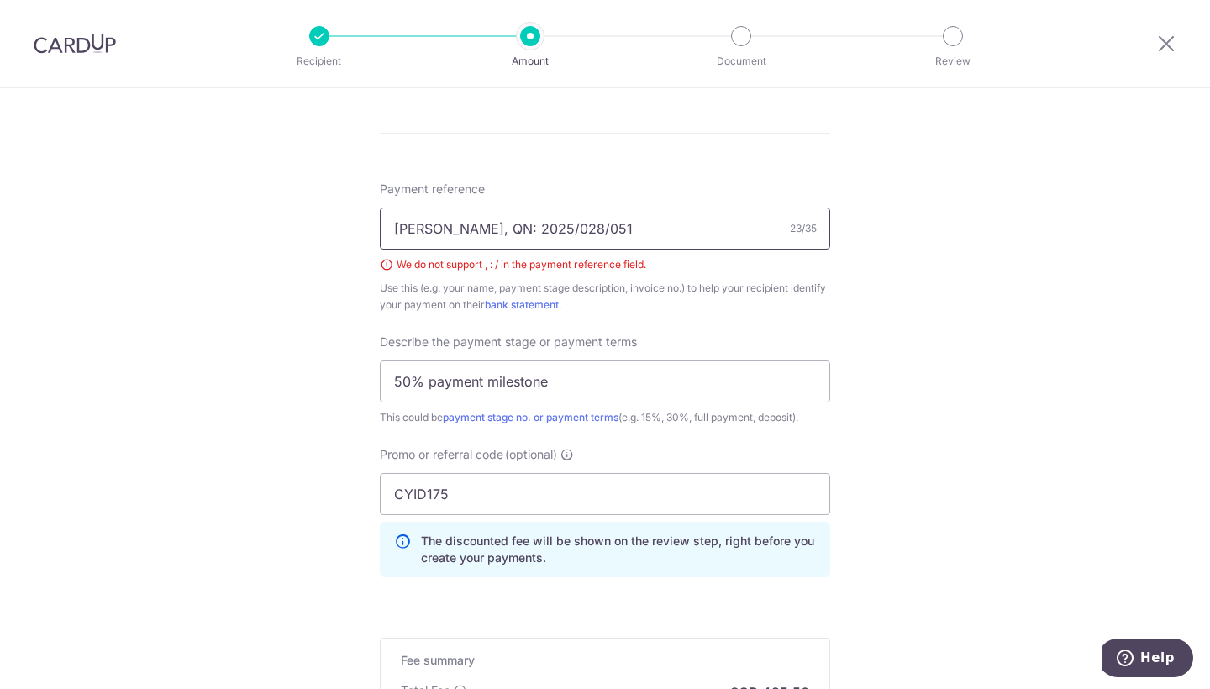
click at [548, 238] on input "Wendy, QN: 2025/028/051" at bounding box center [605, 229] width 451 height 42
type input "[PERSON_NAME] 2025028051"
click at [938, 367] on div "Tell us more about your payment Enter payment amount SGD 16,750.00 16750.00 Sel…" at bounding box center [605, 38] width 1210 height 1801
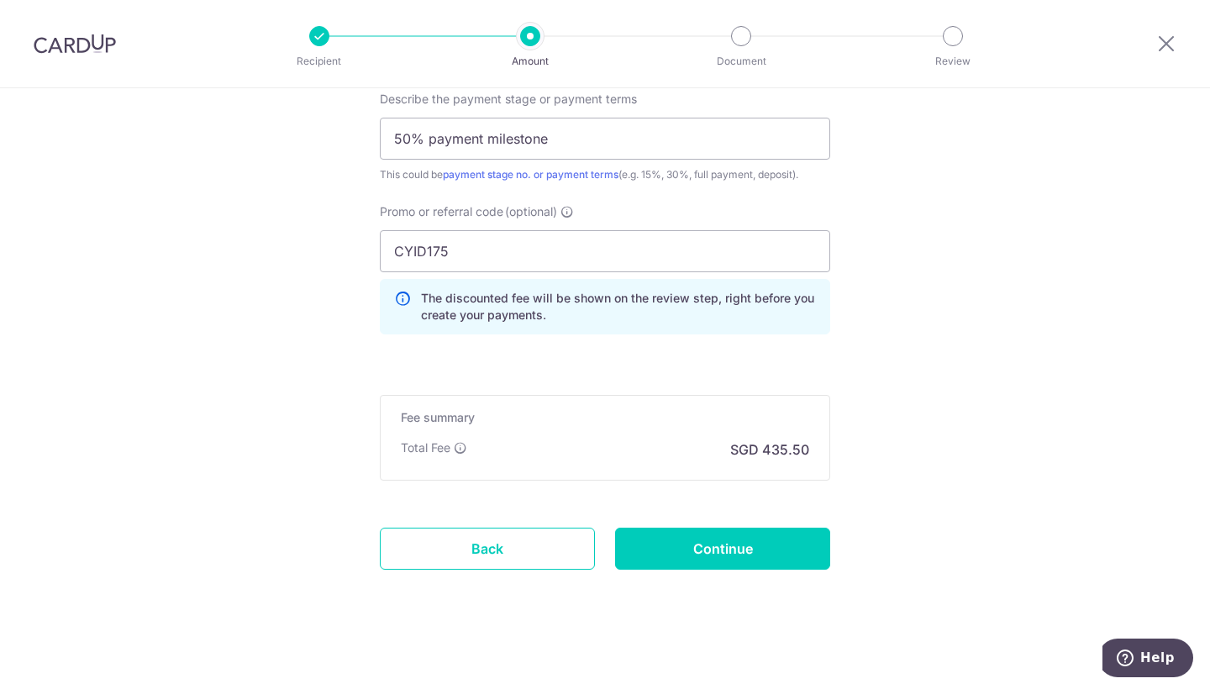
scroll to position [1196, 0]
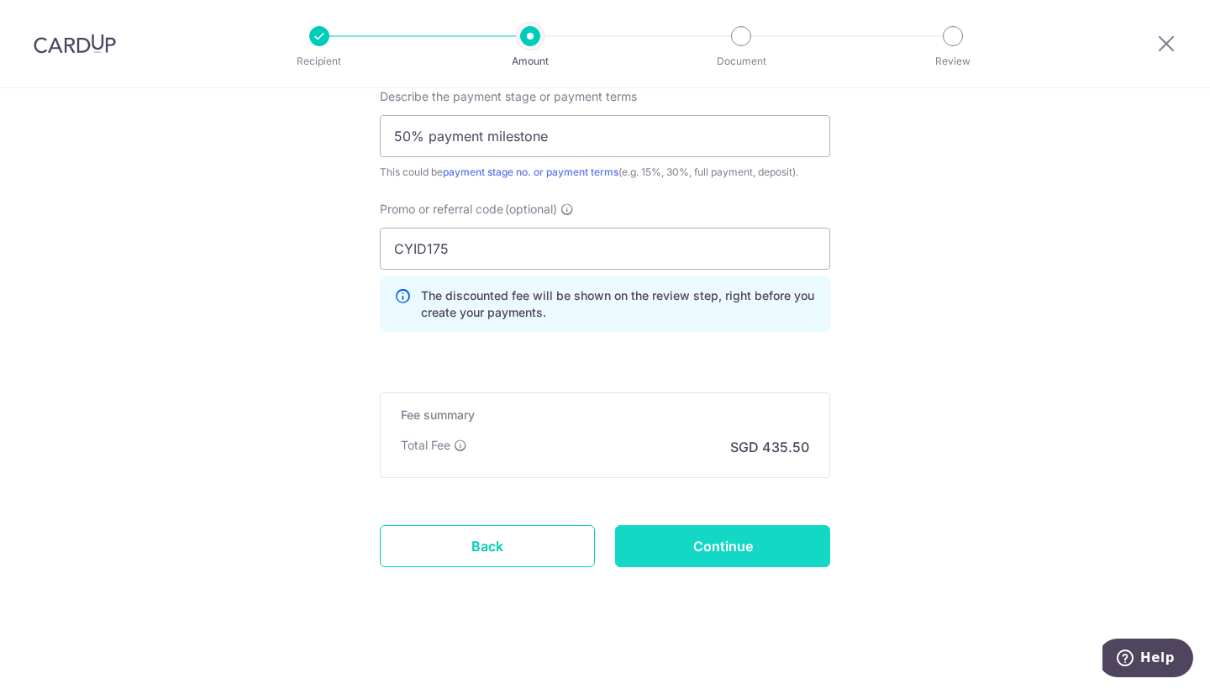
click at [782, 539] on input "Continue" at bounding box center [722, 546] width 215 height 42
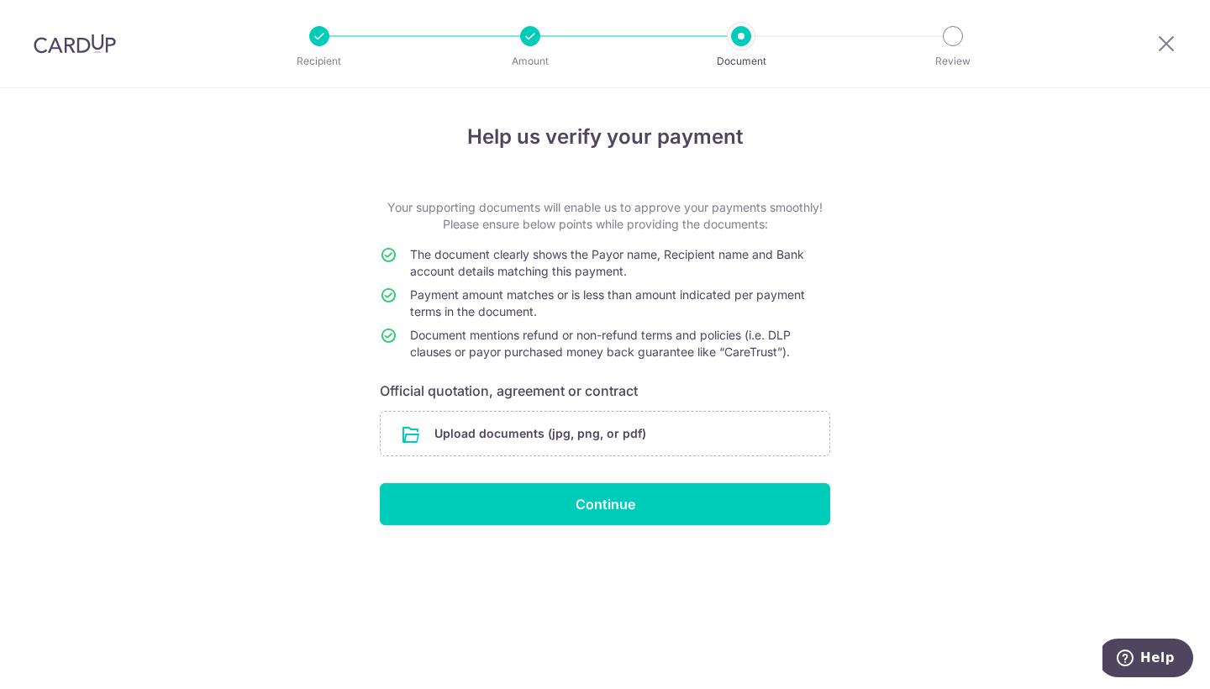
click at [544, 206] on p "Your supporting documents will enable us to approve your payments smoothly! Ple…" at bounding box center [605, 216] width 451 height 34
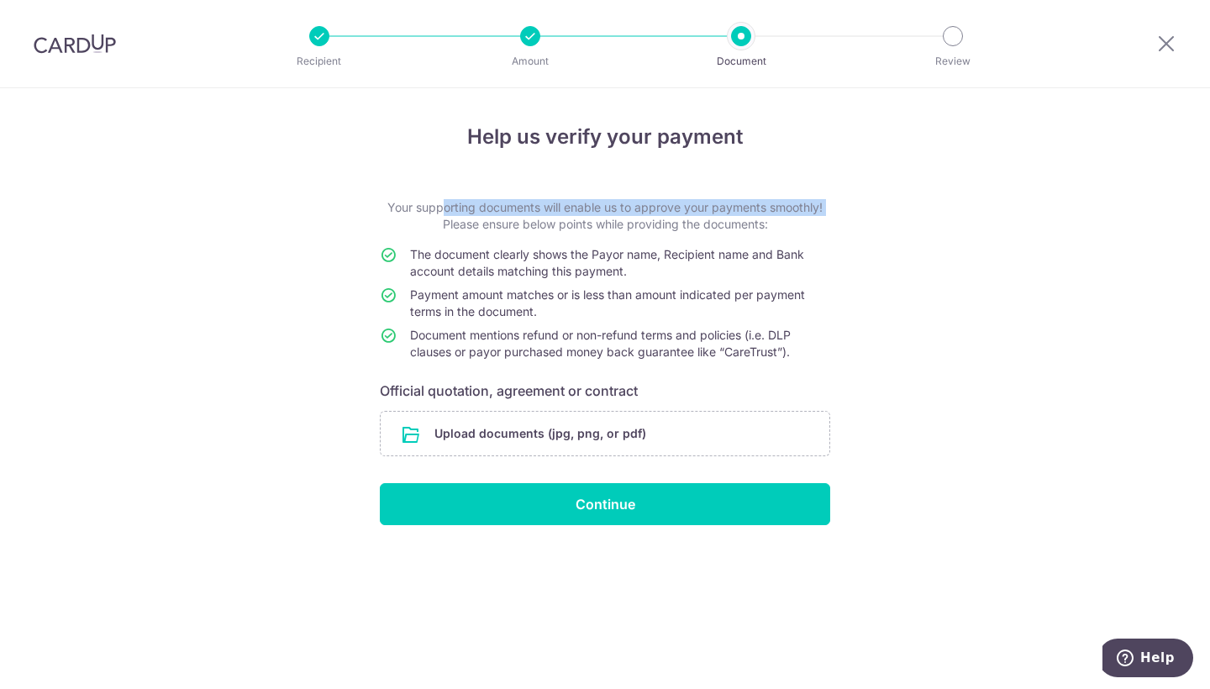
click at [543, 245] on form "Your supporting documents will enable us to approve your payments smoothly! Ple…" at bounding box center [605, 362] width 451 height 326
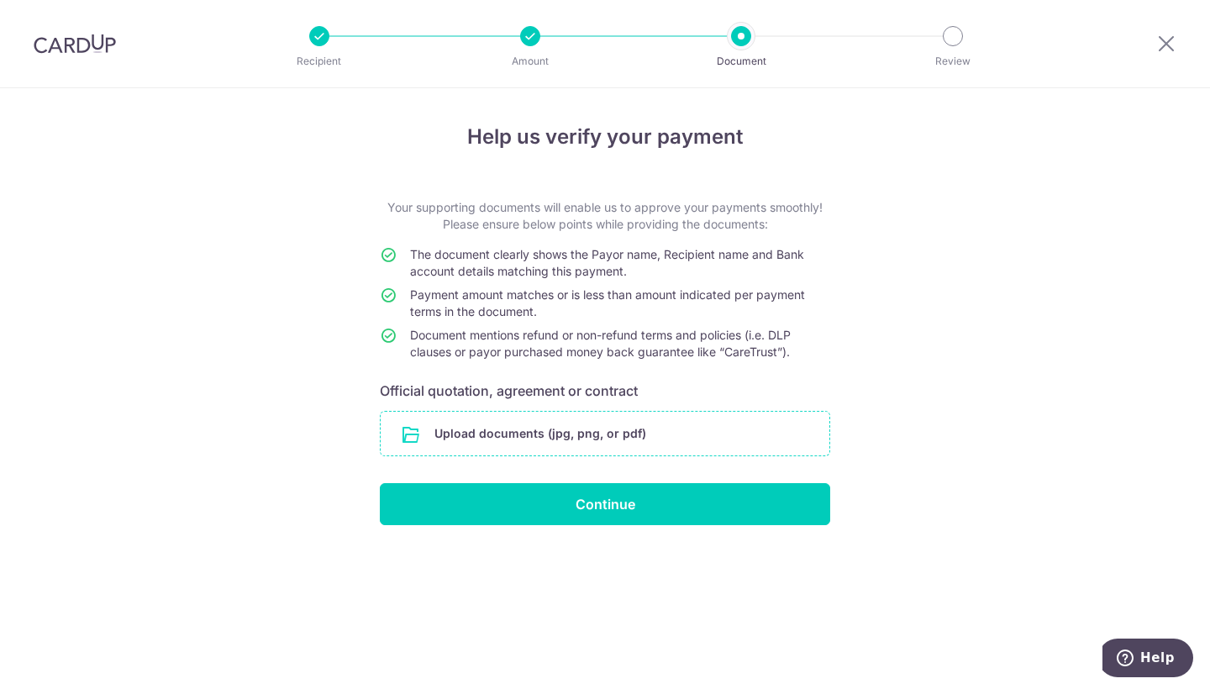
click at [544, 433] on input "file" at bounding box center [605, 434] width 449 height 44
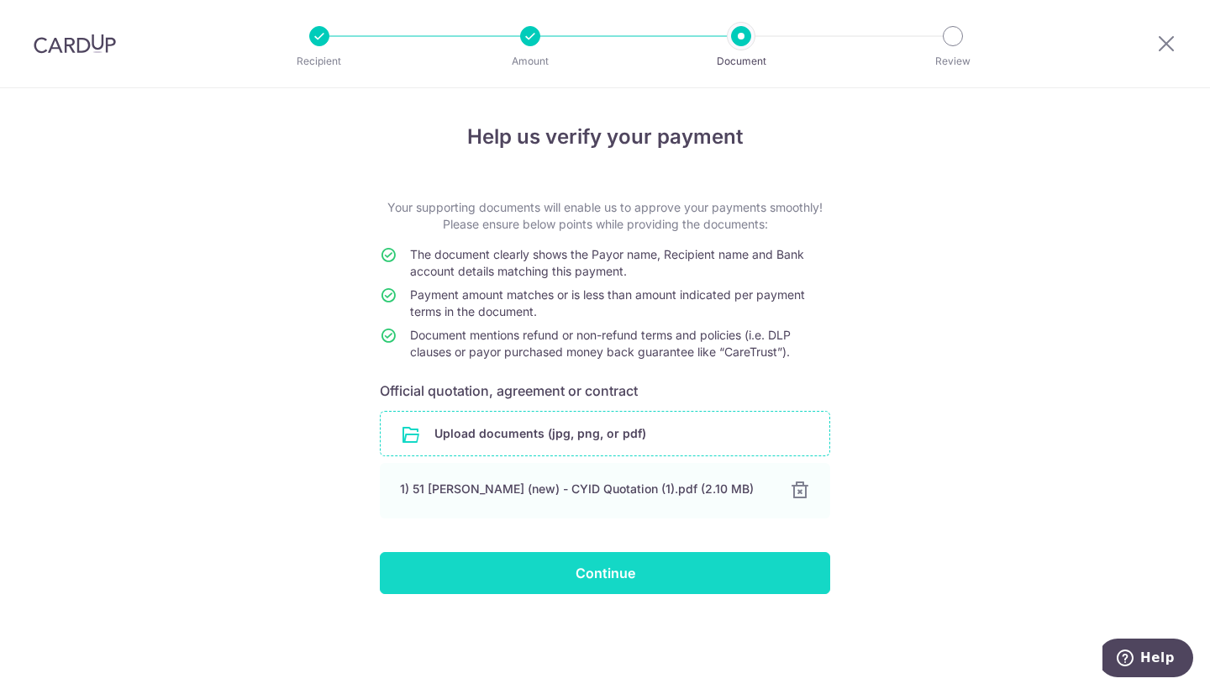
click at [686, 563] on input "Continue" at bounding box center [605, 573] width 451 height 42
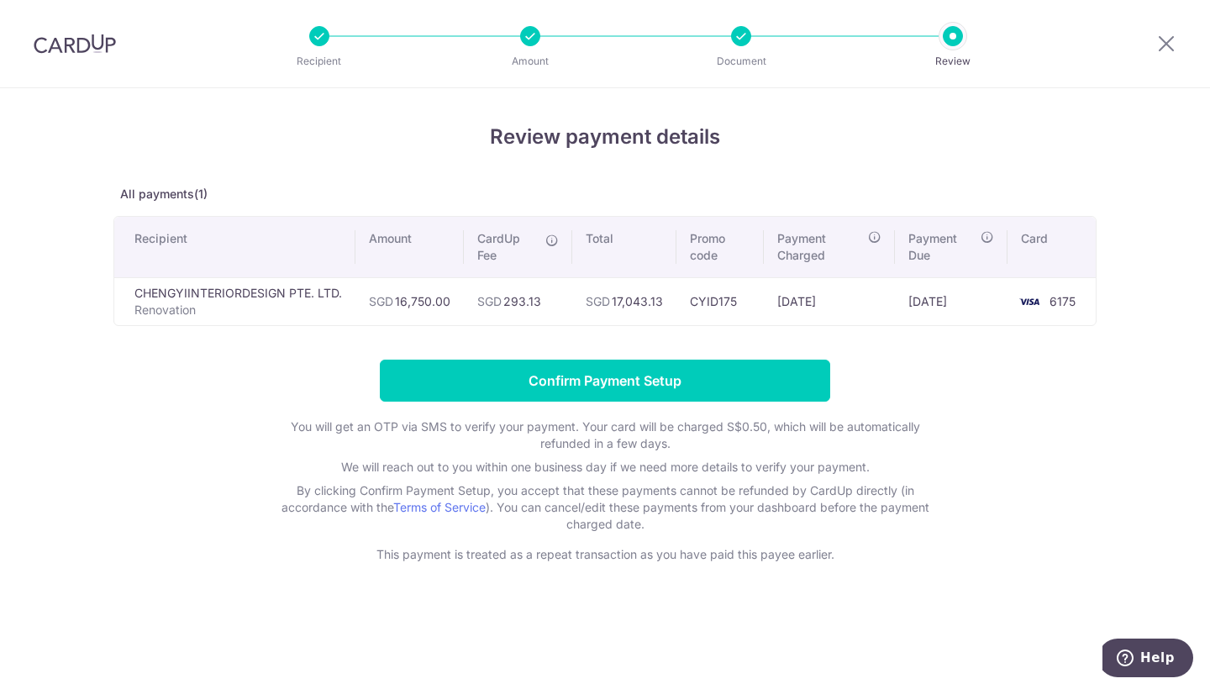
click at [618, 131] on h4 "Review payment details" at bounding box center [604, 137] width 983 height 30
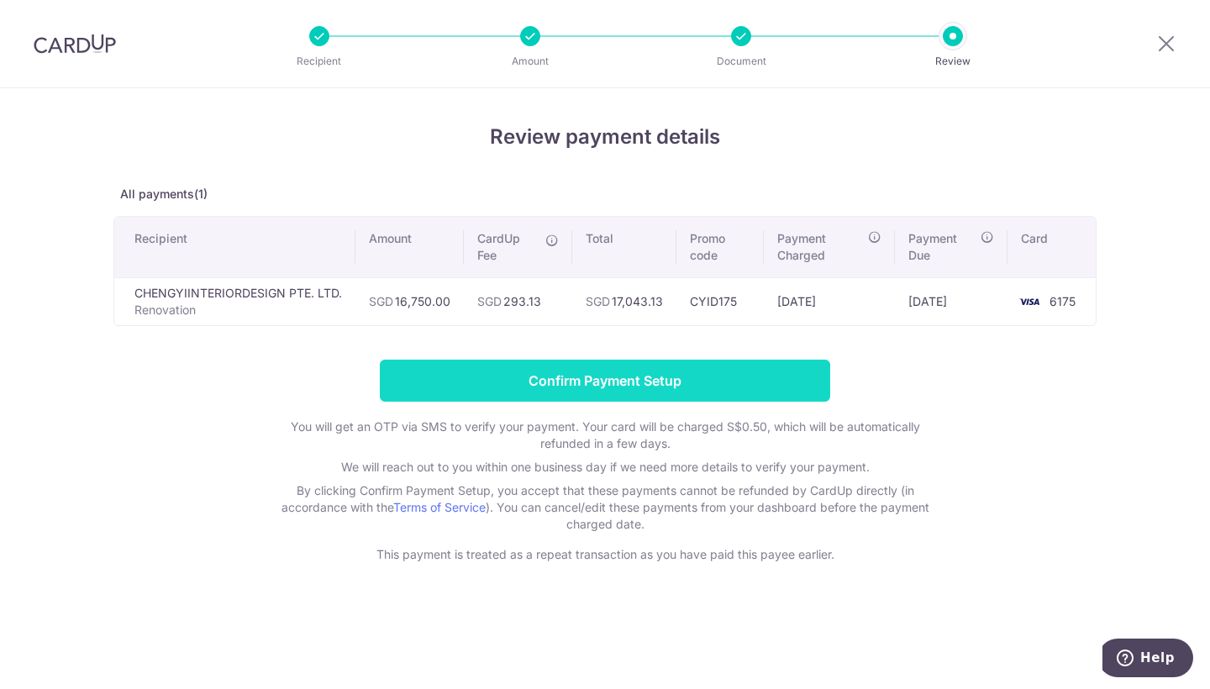
click at [644, 388] on input "Confirm Payment Setup" at bounding box center [605, 381] width 451 height 42
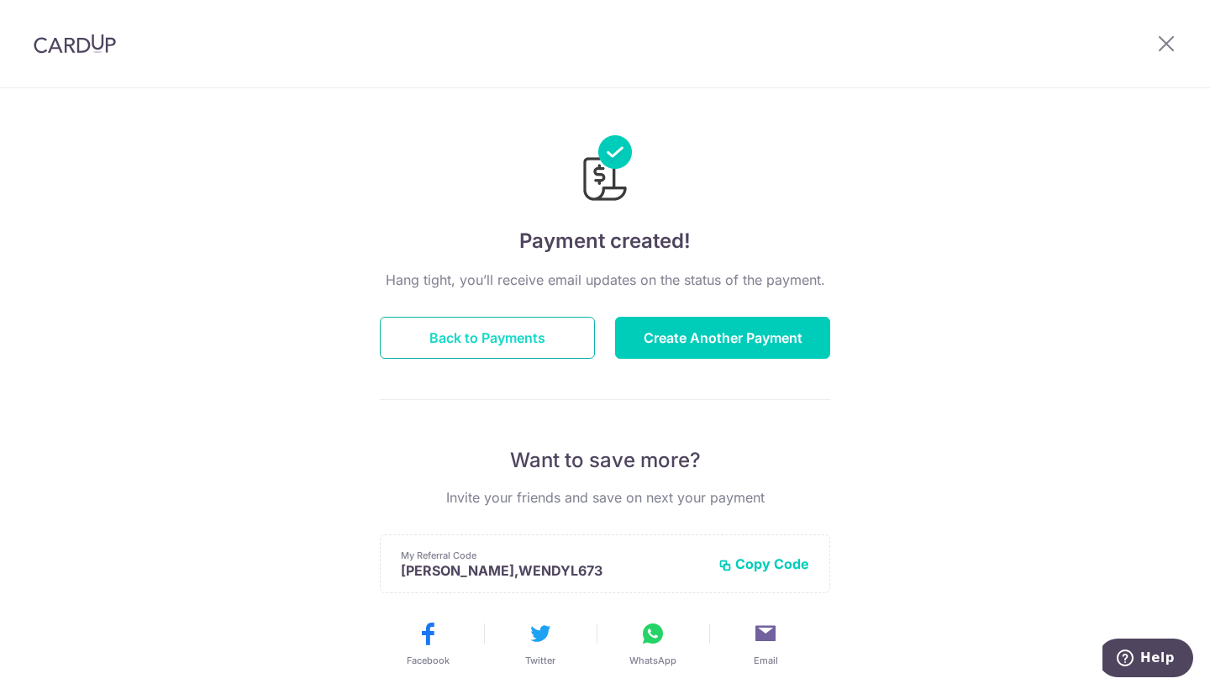
click at [468, 331] on button "Back to Payments" at bounding box center [487, 338] width 215 height 42
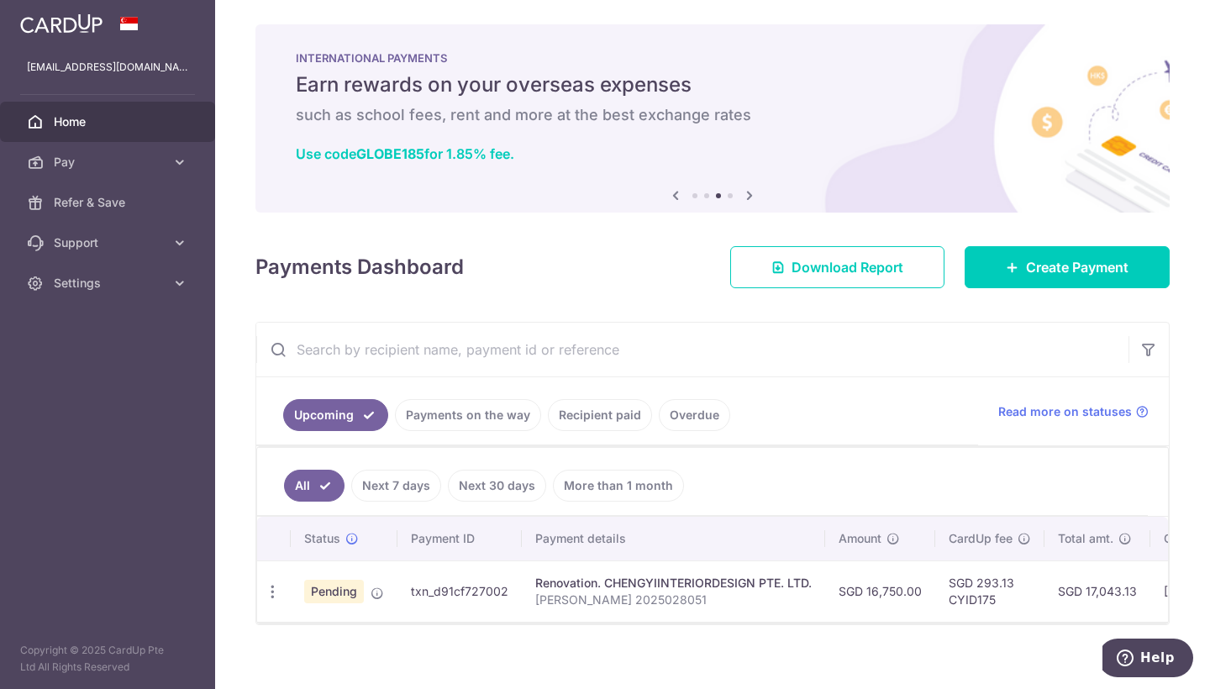
click at [481, 424] on link "Payments on the way" at bounding box center [468, 415] width 146 height 32
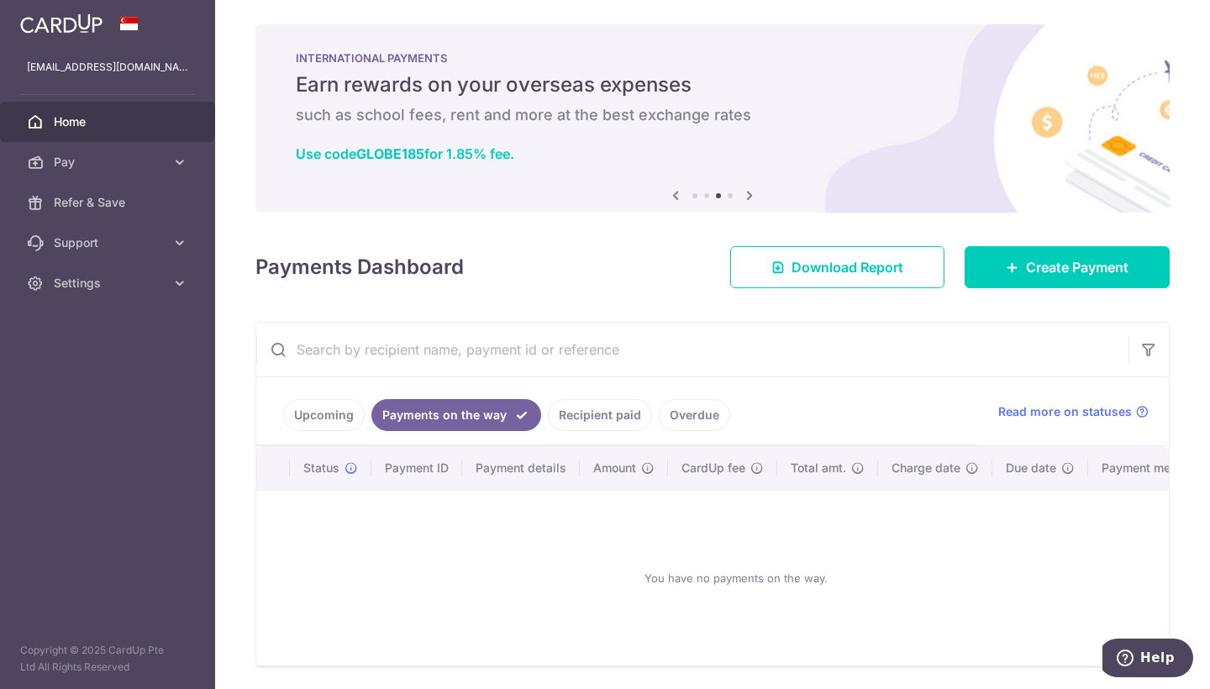
click at [610, 412] on link "Recipient paid" at bounding box center [600, 415] width 104 height 32
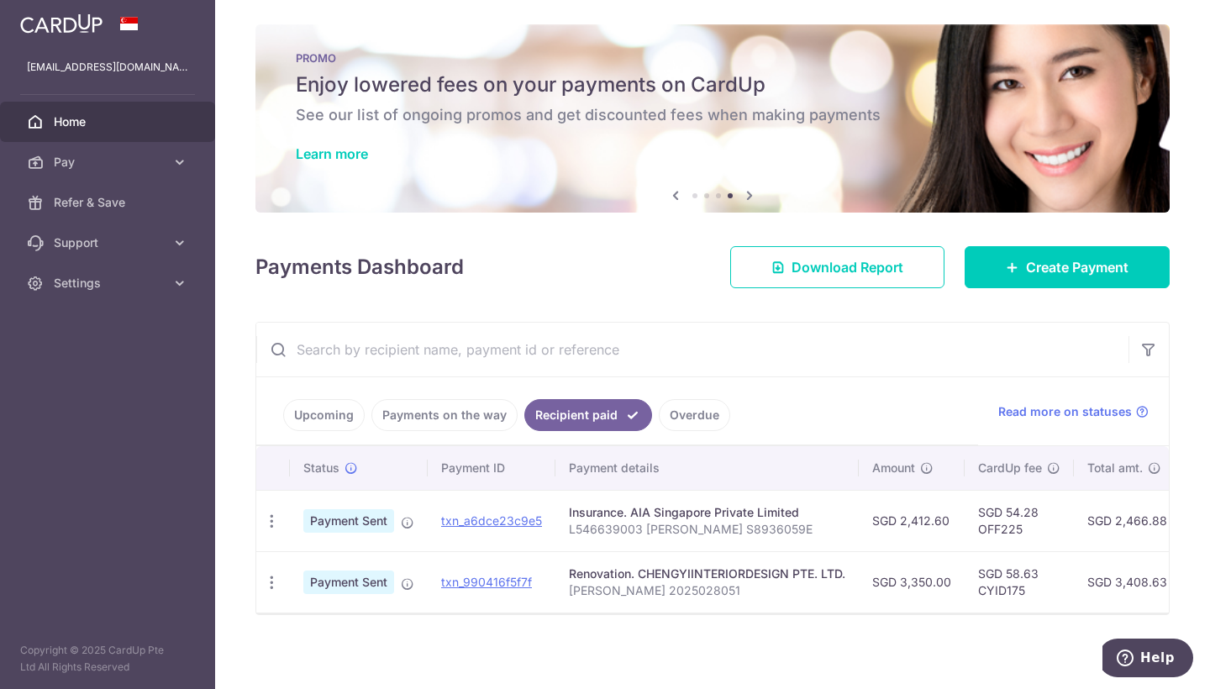
scroll to position [13, 0]
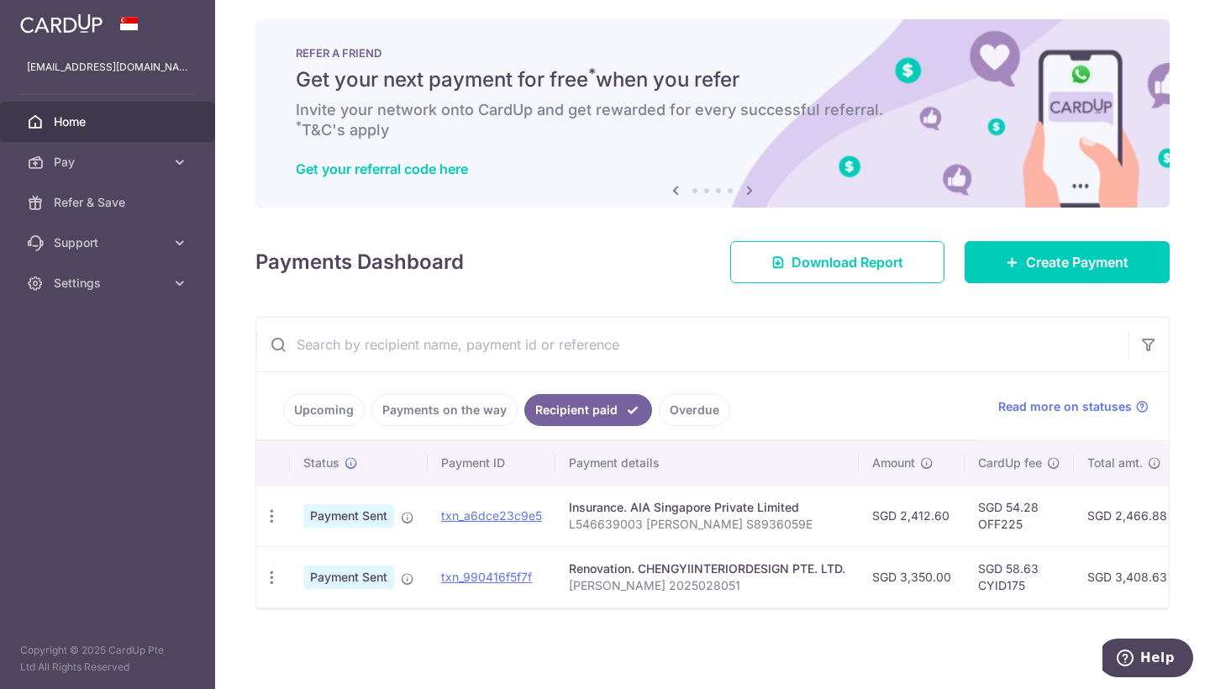
click at [925, 609] on div at bounding box center [712, 609] width 913 height 2
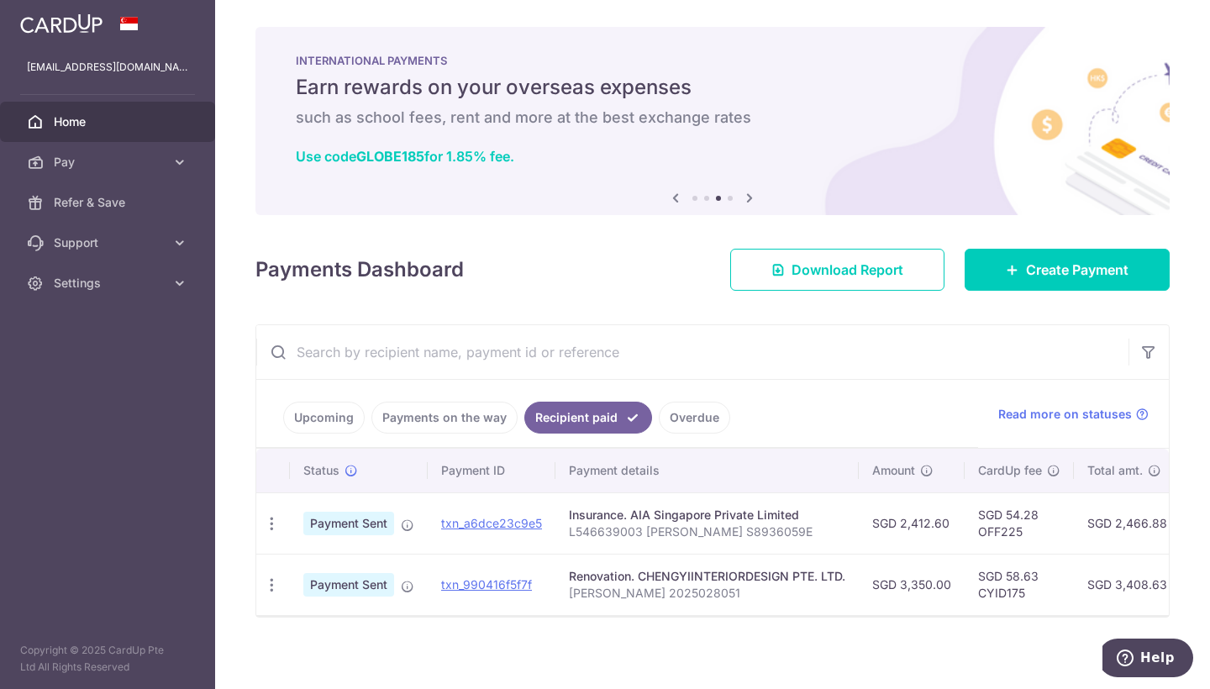
click at [75, 20] on img at bounding box center [61, 23] width 82 height 20
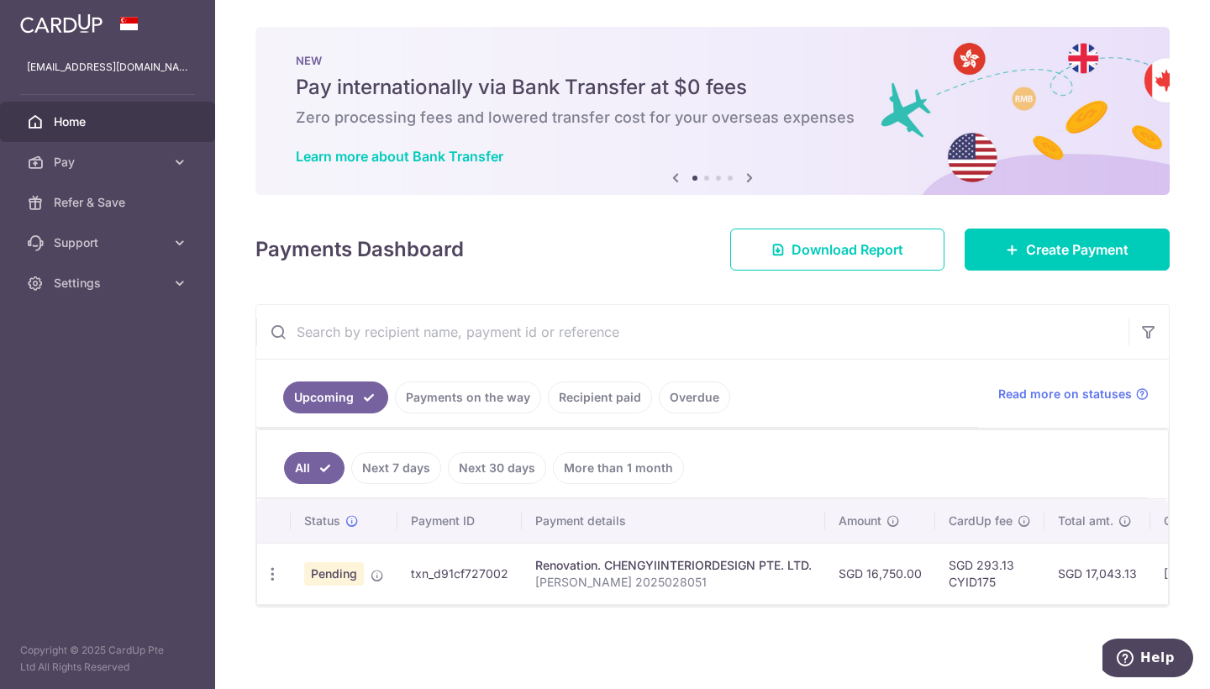
click at [75, 20] on img at bounding box center [61, 23] width 82 height 20
click at [423, 464] on link "Next 7 days" at bounding box center [396, 468] width 90 height 32
click at [307, 461] on link "All" at bounding box center [302, 468] width 37 height 32
